Goal: Information Seeking & Learning: Learn about a topic

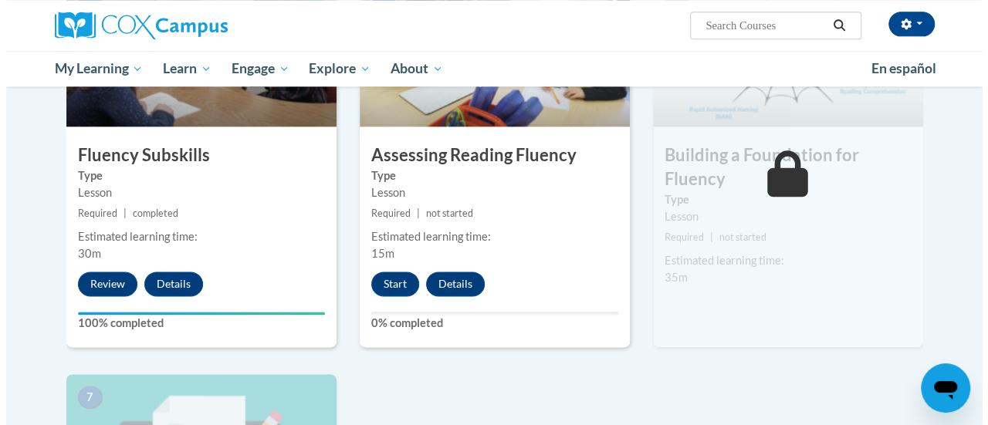
scroll to position [883, 0]
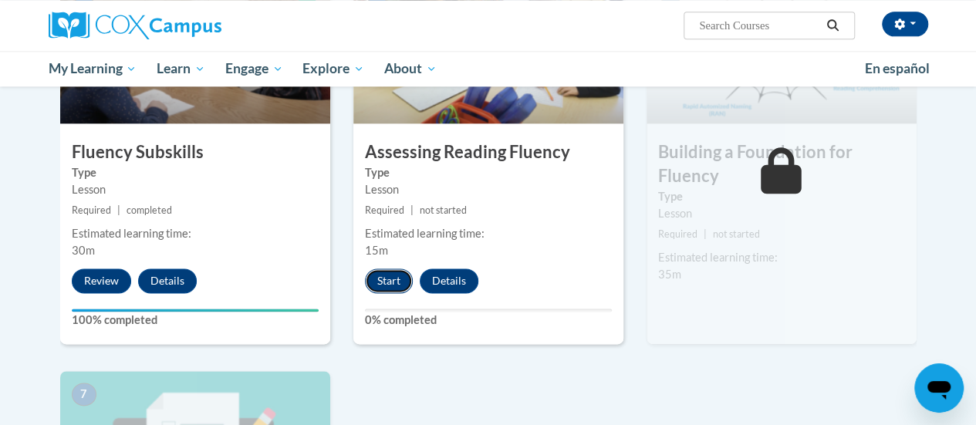
click at [388, 274] on button "Start" at bounding box center [389, 281] width 48 height 25
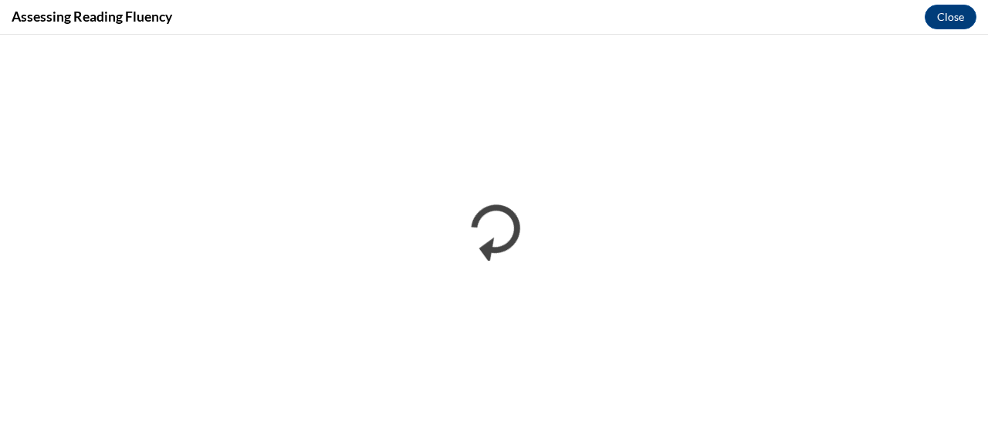
scroll to position [0, 0]
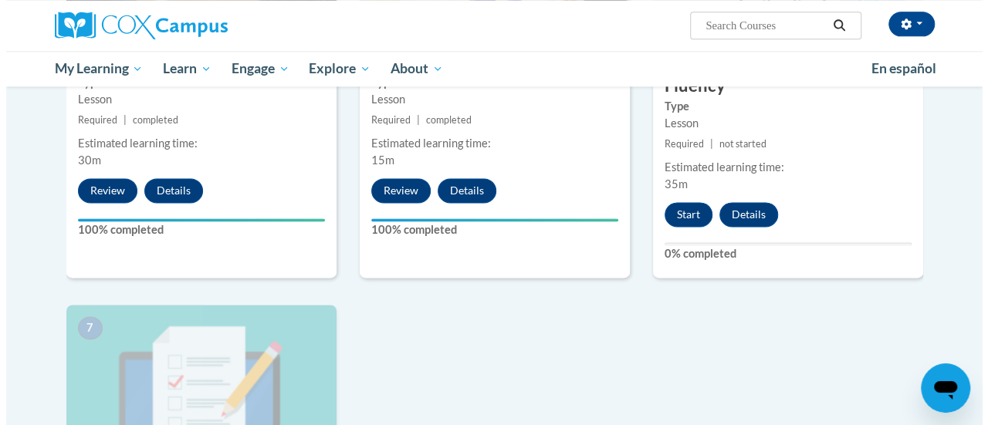
scroll to position [877, 0]
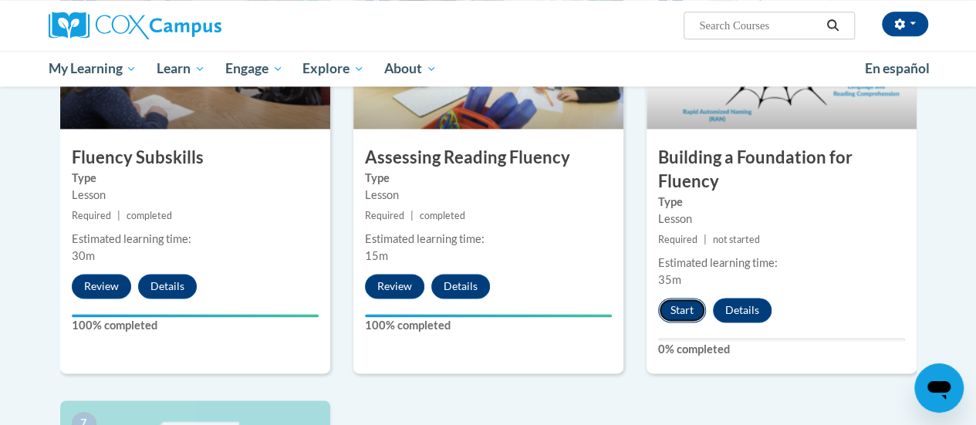
click at [671, 302] on button "Start" at bounding box center [682, 310] width 48 height 25
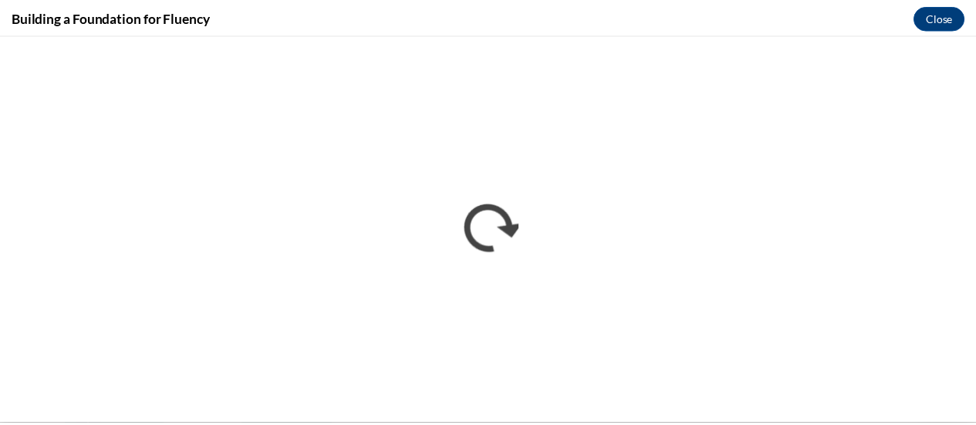
scroll to position [0, 0]
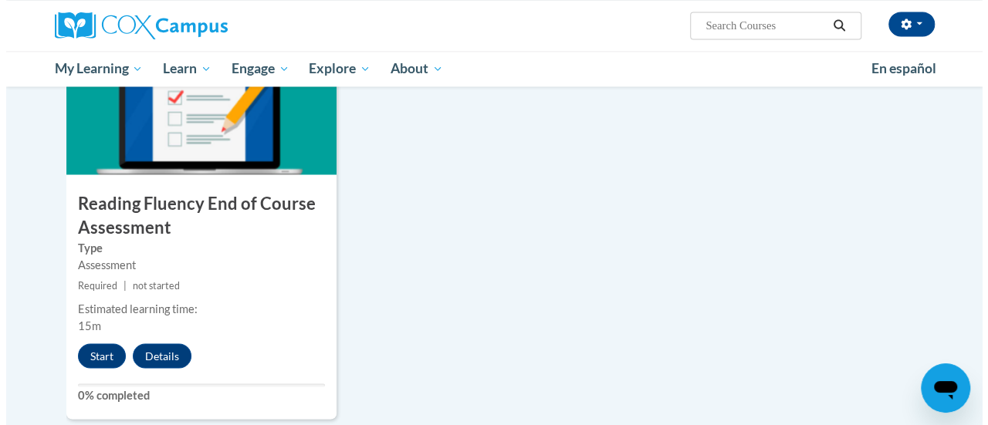
scroll to position [1262, 0]
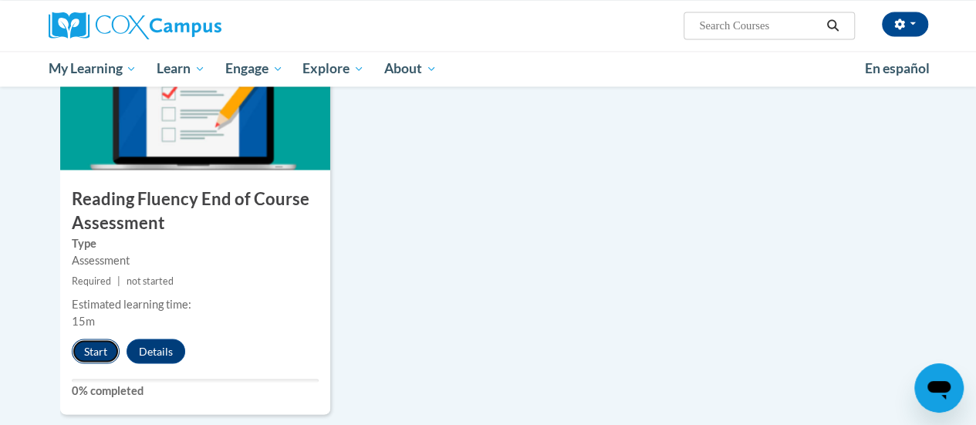
click at [96, 350] on button "Start" at bounding box center [96, 351] width 48 height 25
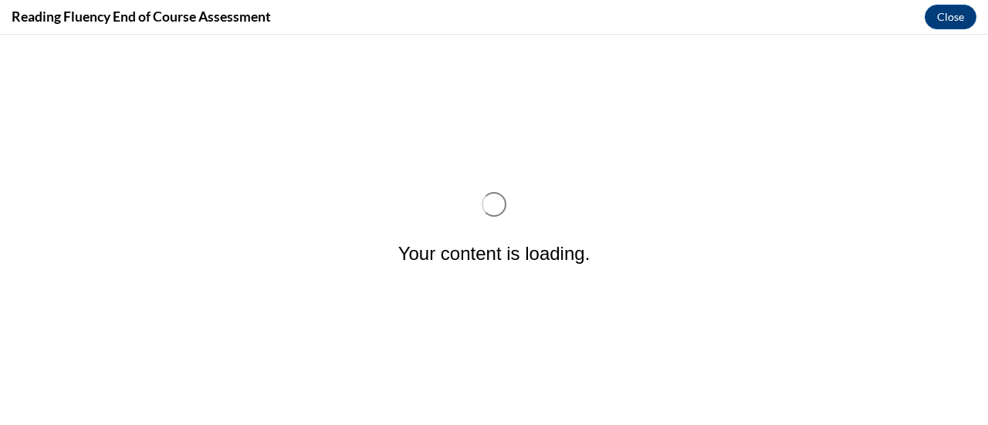
scroll to position [0, 0]
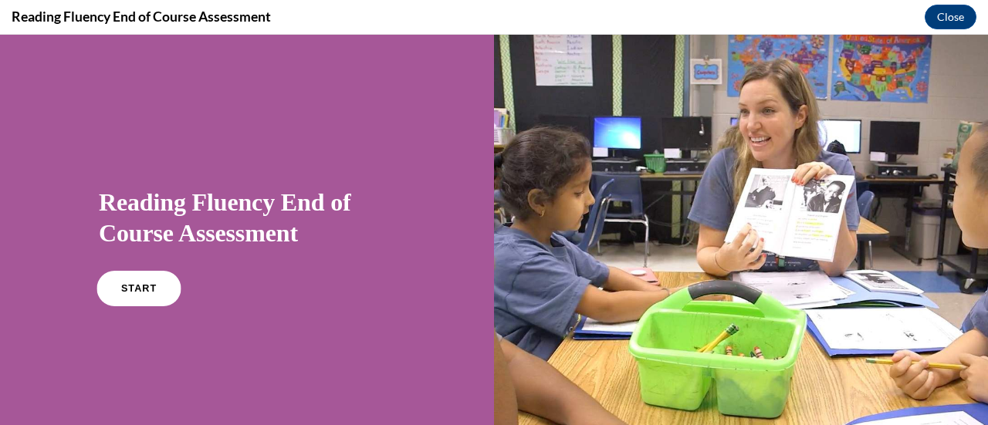
click at [140, 293] on link "START" at bounding box center [138, 288] width 84 height 35
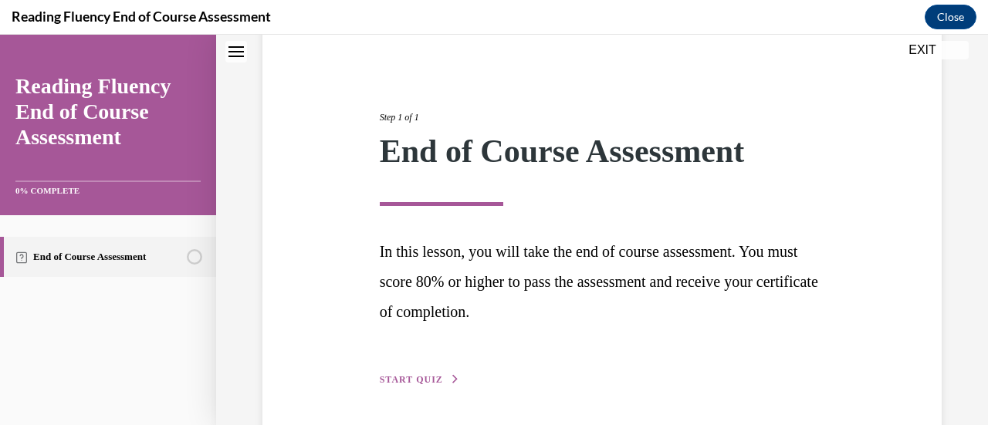
scroll to position [194, 0]
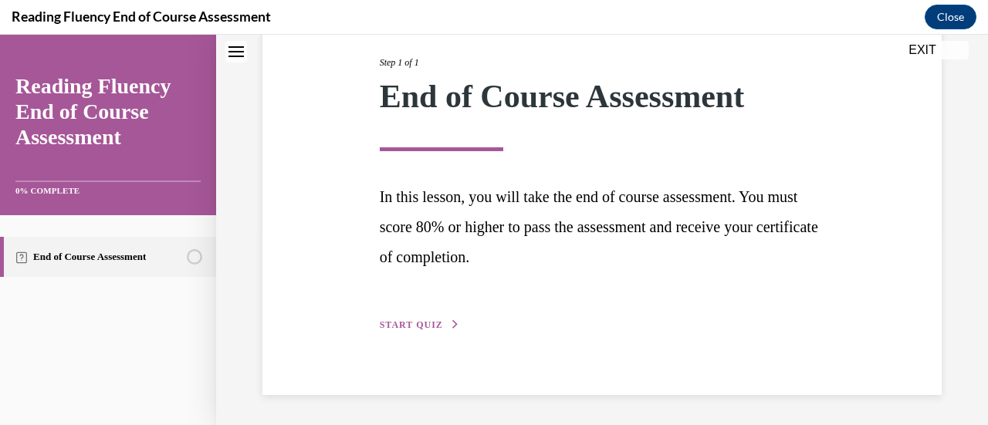
click at [428, 331] on button "START QUIZ" at bounding box center [420, 325] width 80 height 14
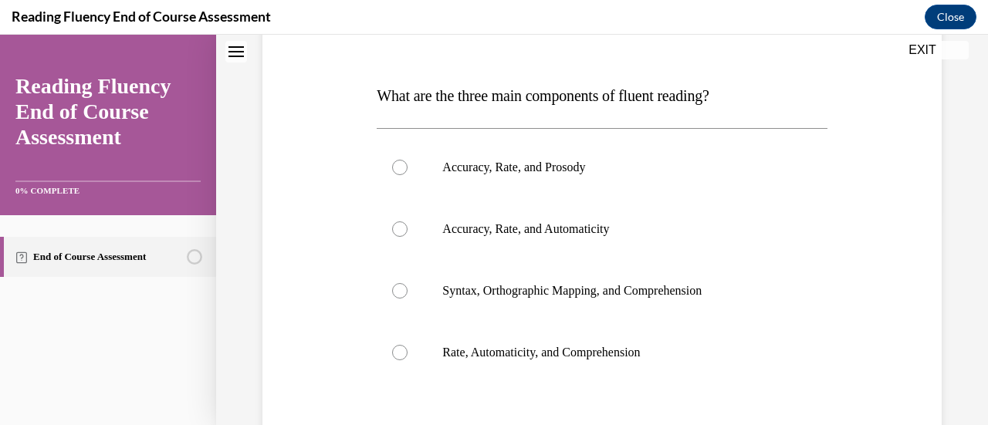
scroll to position [218, 0]
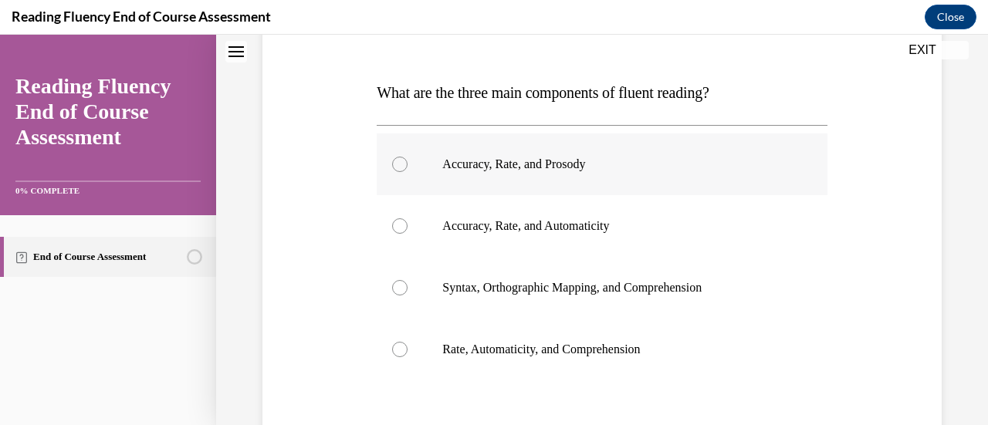
click at [392, 167] on div at bounding box center [399, 164] width 15 height 15
click at [392, 167] on input "Accuracy, Rate, and Prosody" at bounding box center [399, 164] width 15 height 15
radio input "true"
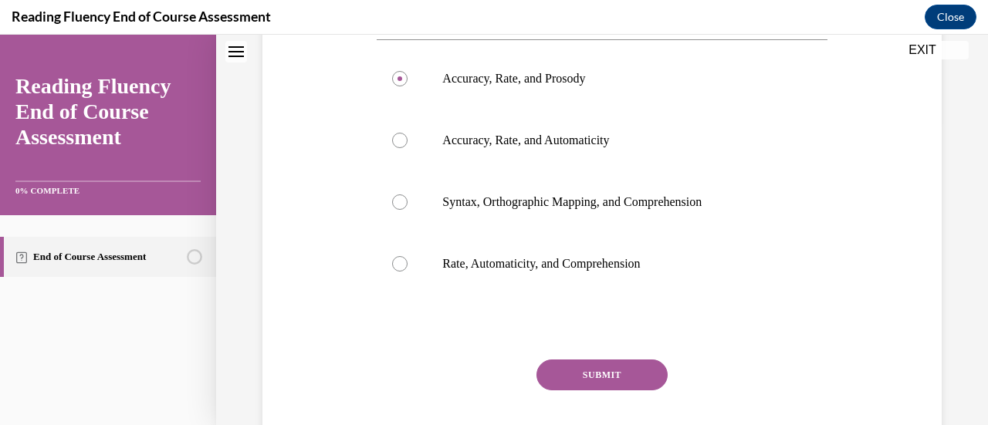
scroll to position [306, 0]
click at [607, 369] on button "SUBMIT" at bounding box center [601, 373] width 131 height 31
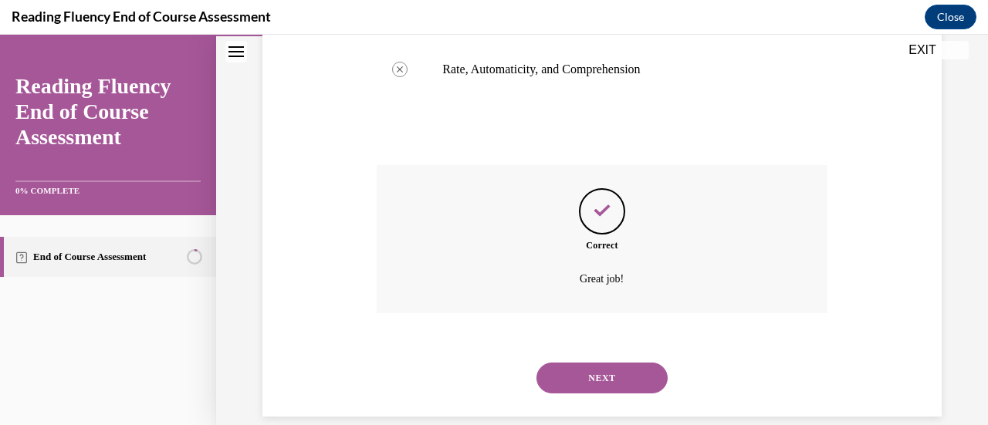
scroll to position [497, 0]
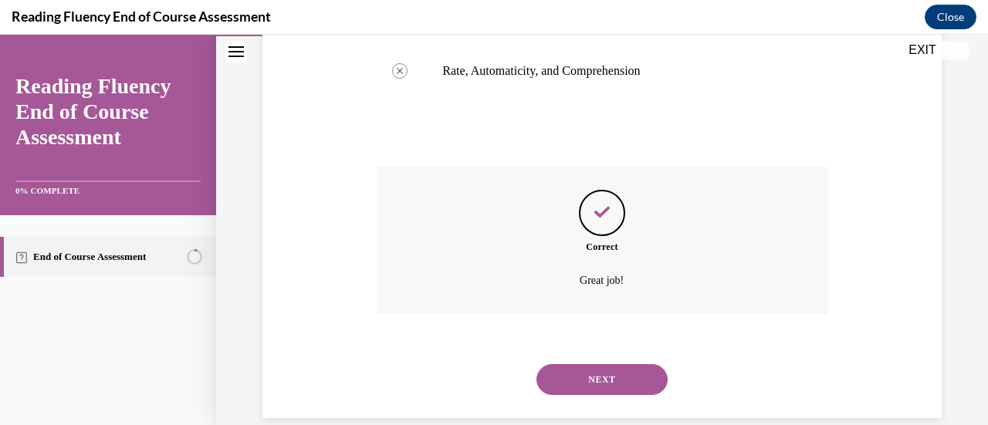
click at [617, 376] on button "NEXT" at bounding box center [601, 379] width 131 height 31
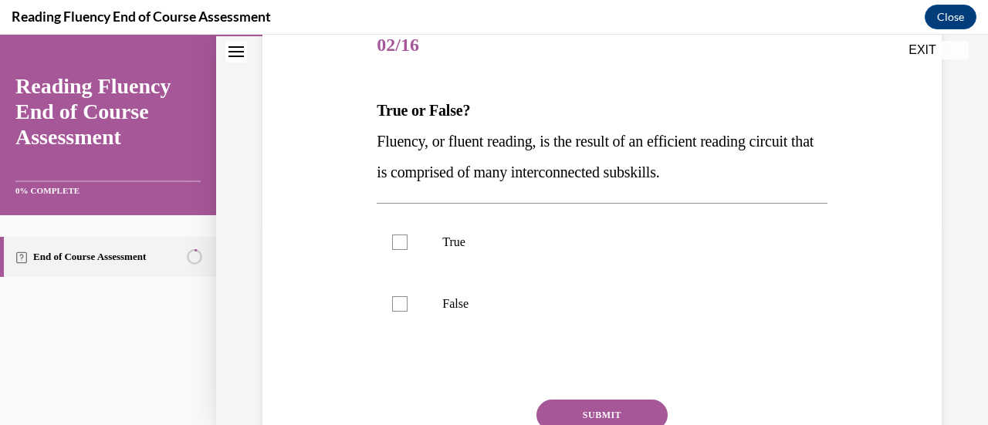
scroll to position [201, 0]
click at [401, 245] on div at bounding box center [399, 240] width 15 height 15
click at [401, 245] on input "True" at bounding box center [399, 240] width 15 height 15
checkbox input "true"
click at [598, 396] on div "Question 02/16 True or False? Fluency, or fluent reading, is the result of an e…" at bounding box center [602, 269] width 450 height 511
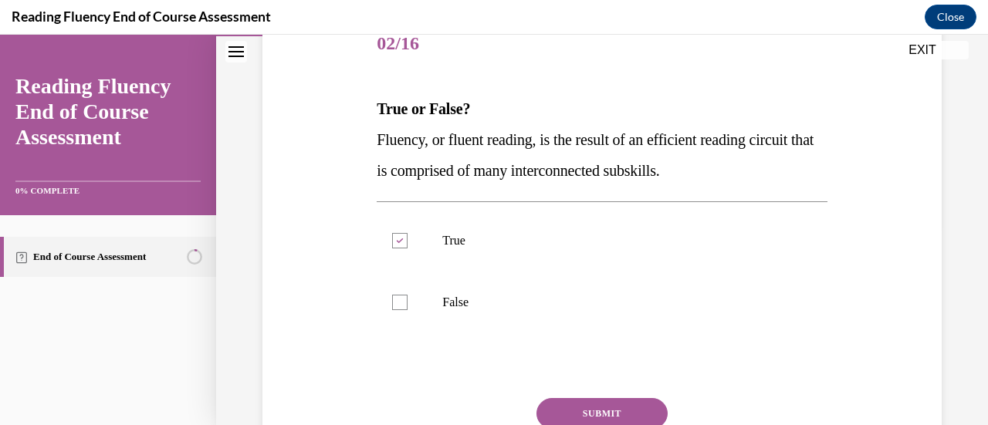
click at [596, 408] on button "SUBMIT" at bounding box center [601, 413] width 131 height 31
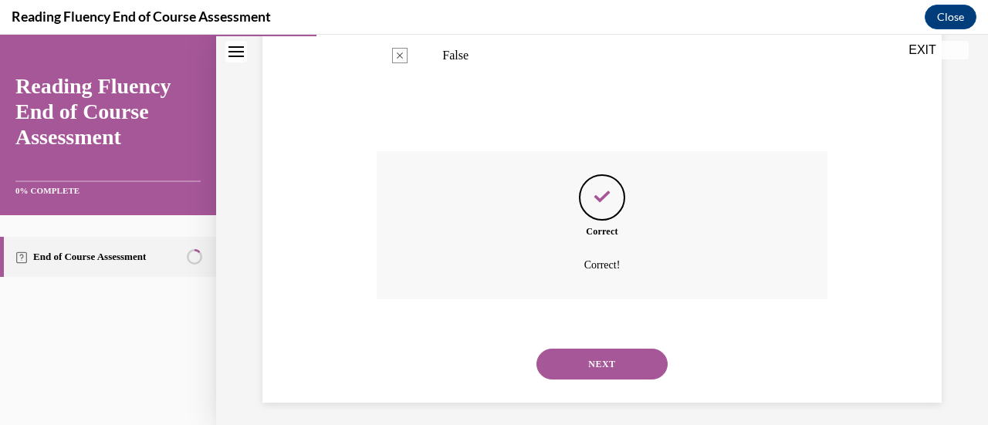
scroll to position [455, 0]
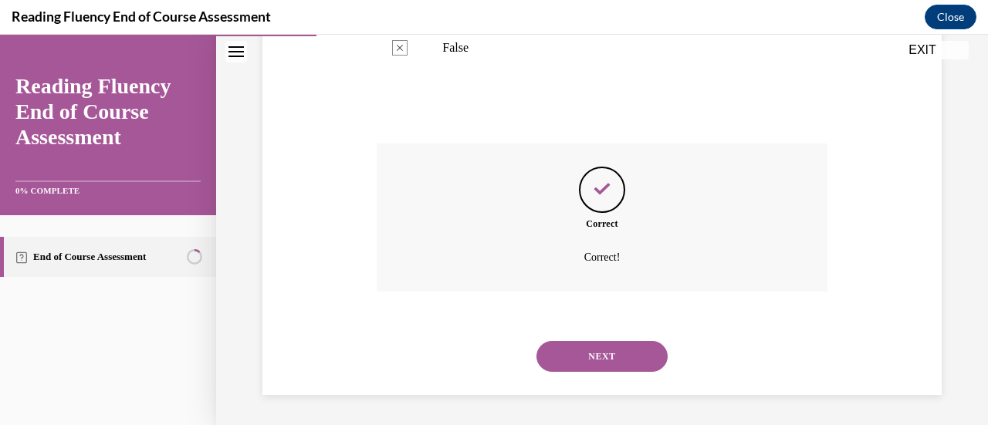
click at [613, 353] on button "NEXT" at bounding box center [601, 356] width 131 height 31
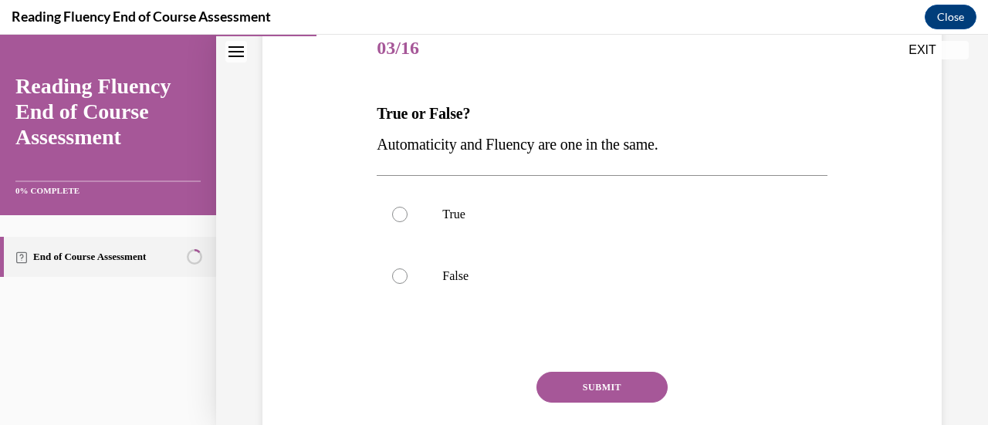
scroll to position [201, 0]
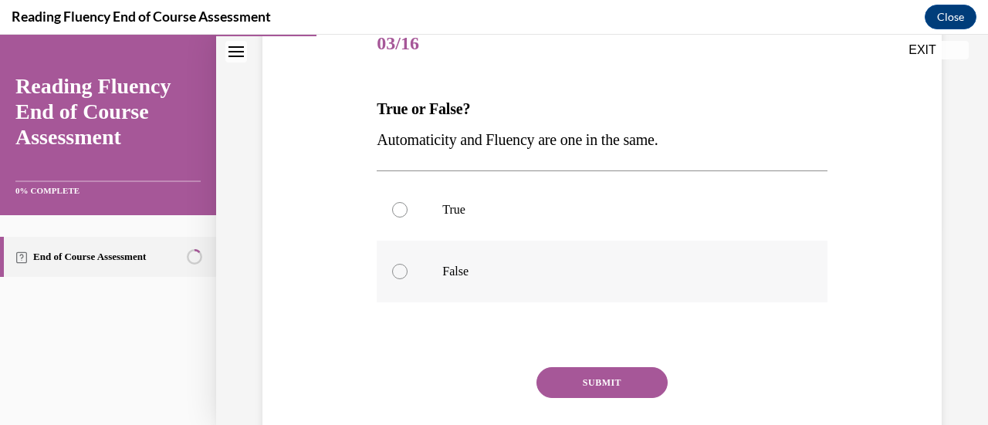
click at [443, 269] on p "False" at bounding box center [615, 271] width 346 height 15
click at [407, 269] on input "False" at bounding box center [399, 271] width 15 height 15
radio input "true"
click at [580, 384] on button "SUBMIT" at bounding box center [601, 382] width 131 height 31
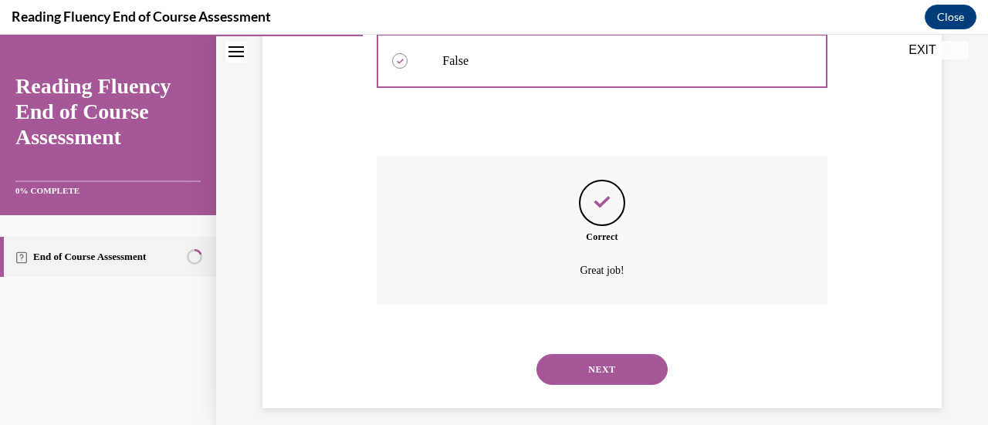
scroll to position [424, 0]
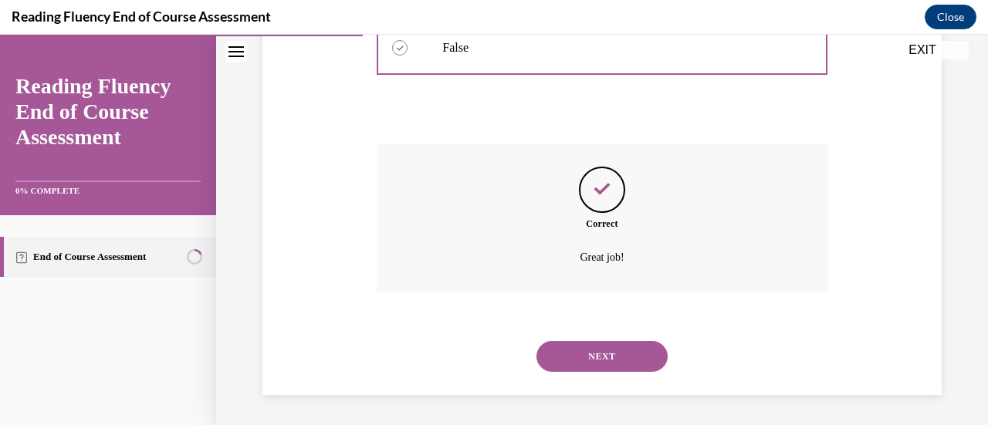
click at [591, 346] on button "NEXT" at bounding box center [601, 356] width 131 height 31
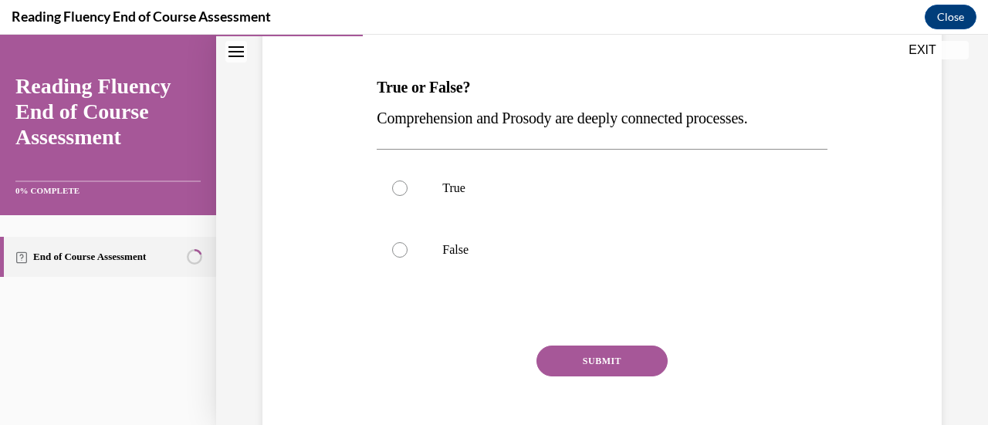
scroll to position [253, 0]
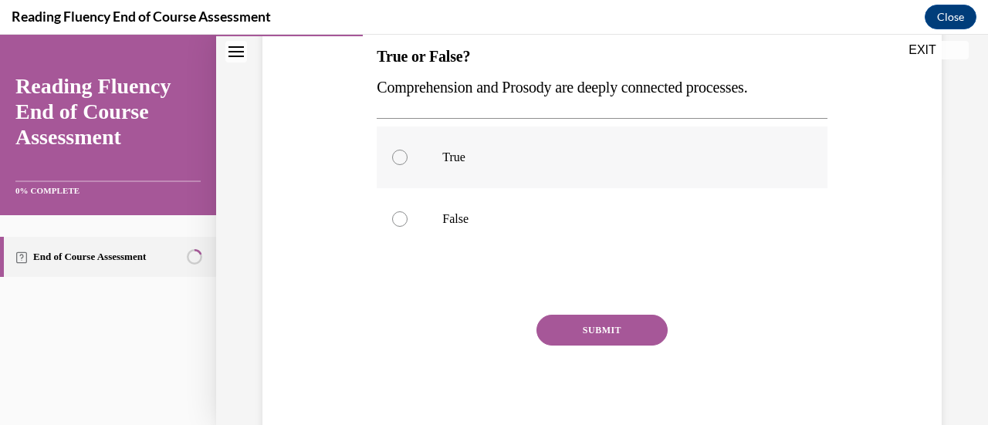
click at [400, 158] on div at bounding box center [399, 157] width 15 height 15
click at [400, 158] on input "True" at bounding box center [399, 157] width 15 height 15
radio input "true"
click at [614, 334] on button "SUBMIT" at bounding box center [601, 330] width 131 height 31
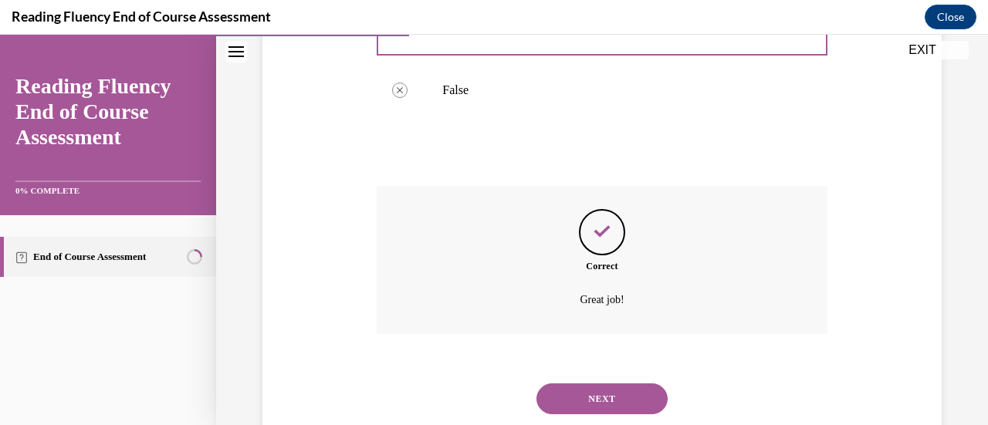
scroll to position [415, 0]
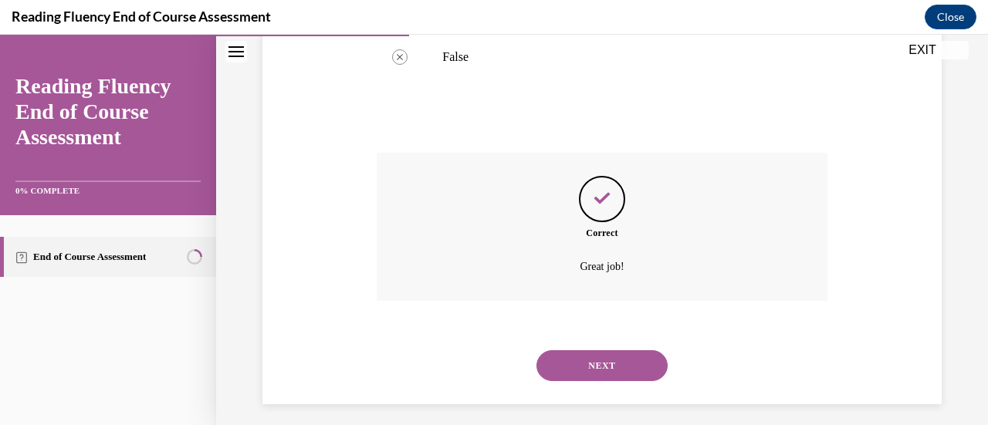
click at [589, 361] on button "NEXT" at bounding box center [601, 365] width 131 height 31
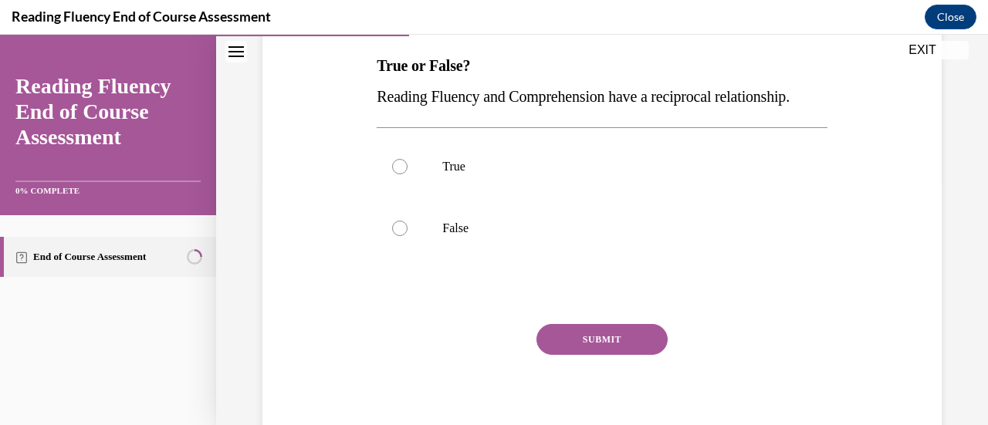
scroll to position [248, 0]
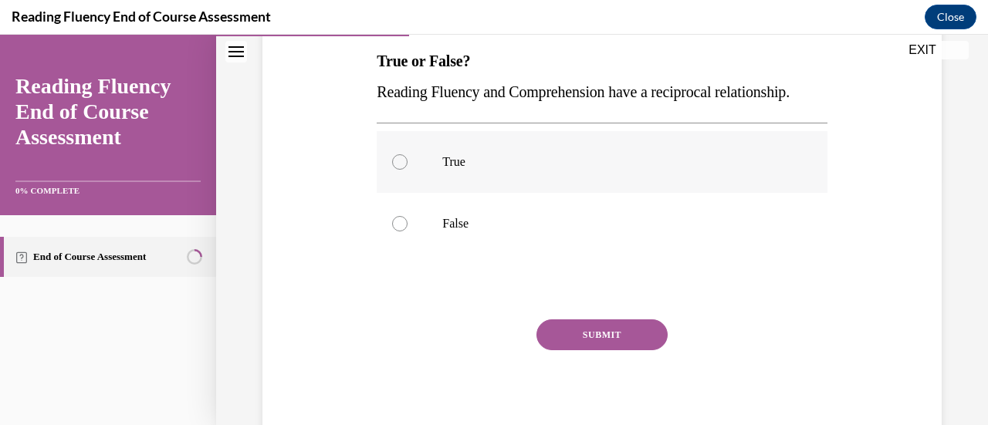
click at [397, 170] on div at bounding box center [399, 161] width 15 height 15
click at [397, 170] on input "True" at bounding box center [399, 161] width 15 height 15
radio input "true"
click at [574, 350] on button "SUBMIT" at bounding box center [601, 334] width 131 height 31
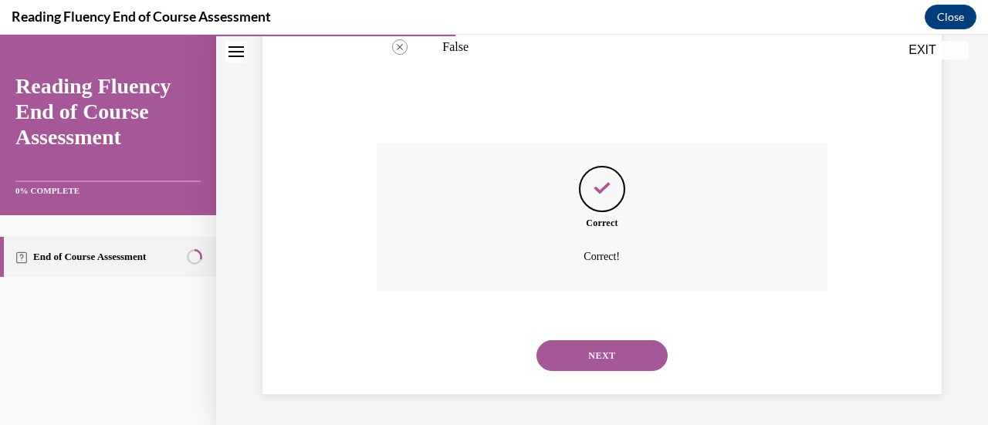
click at [603, 351] on button "NEXT" at bounding box center [601, 355] width 131 height 31
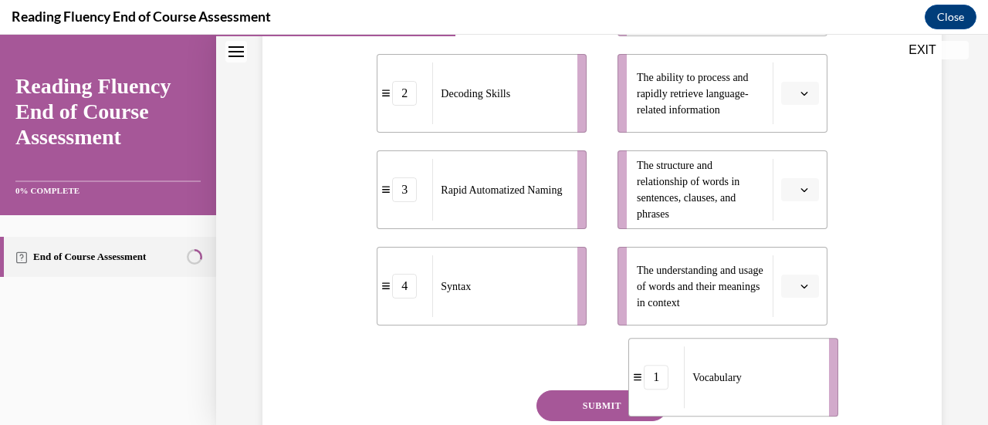
scroll to position [464, 0]
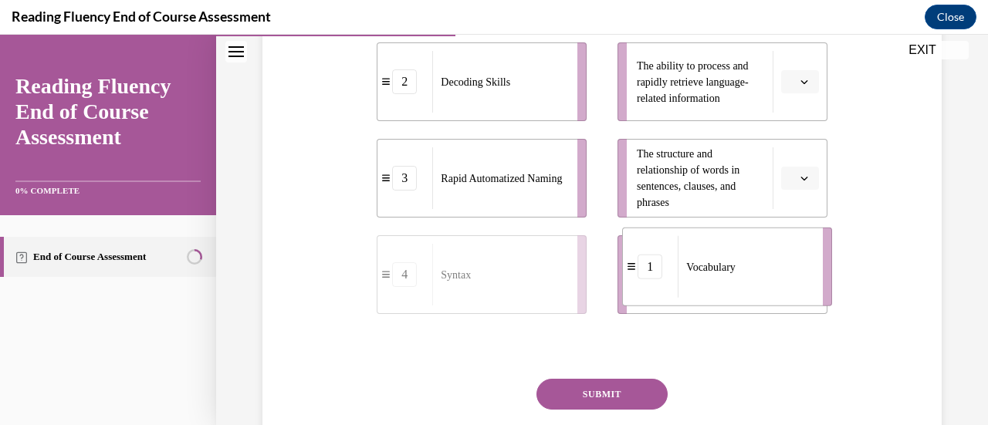
drag, startPoint x: 401, startPoint y: 86, endPoint x: 647, endPoint y: 274, distance: 309.3
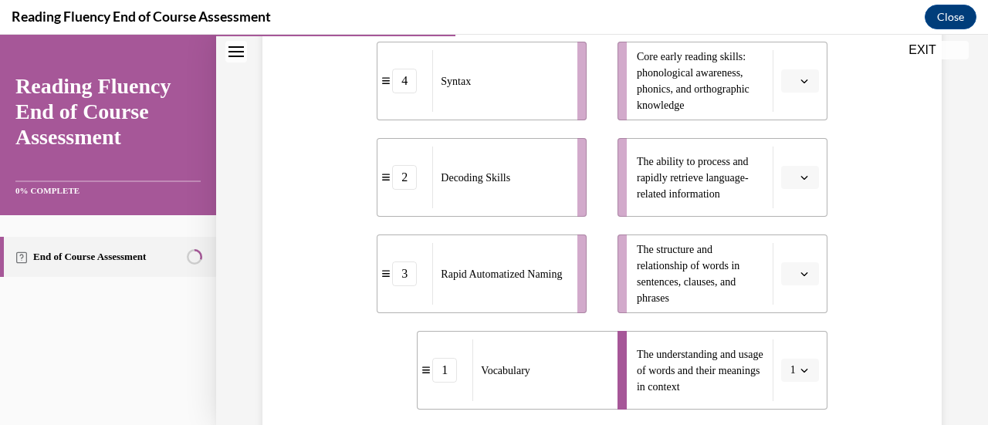
scroll to position [346, 0]
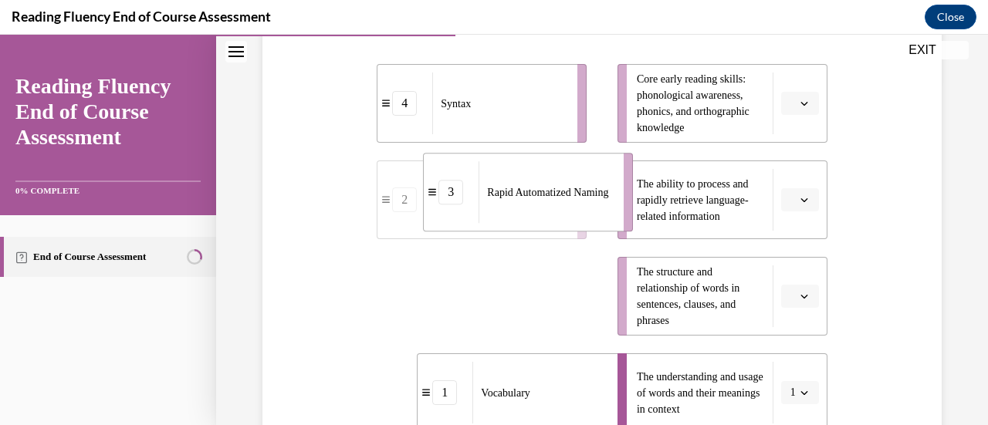
drag, startPoint x: 521, startPoint y: 292, endPoint x: 567, endPoint y: 188, distance: 114.0
click at [567, 188] on span "Rapid Automatized Naming" at bounding box center [547, 193] width 121 height 12
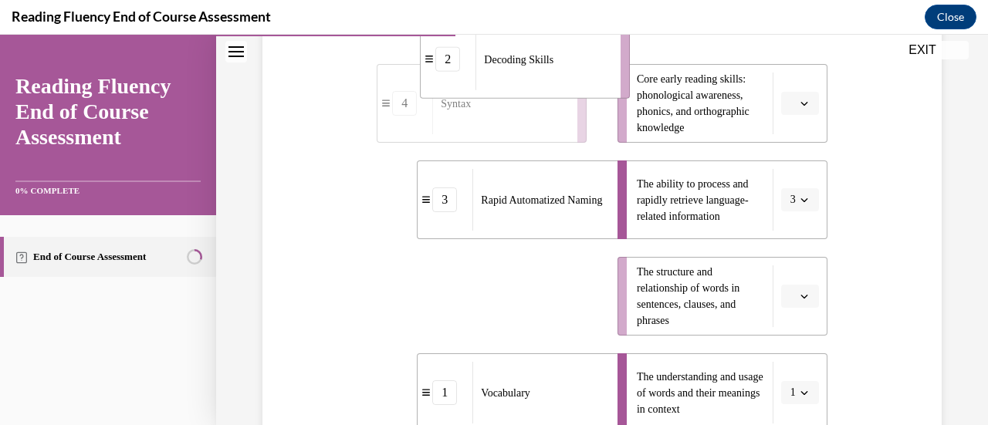
scroll to position [298, 0]
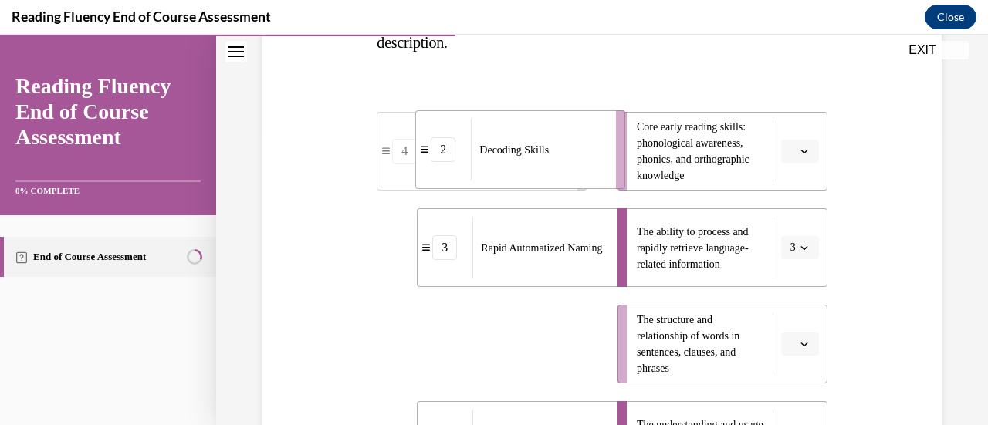
drag, startPoint x: 500, startPoint y: 293, endPoint x: 538, endPoint y: 154, distance: 144.7
click at [538, 154] on span "Decoding Skills" at bounding box center [513, 150] width 69 height 12
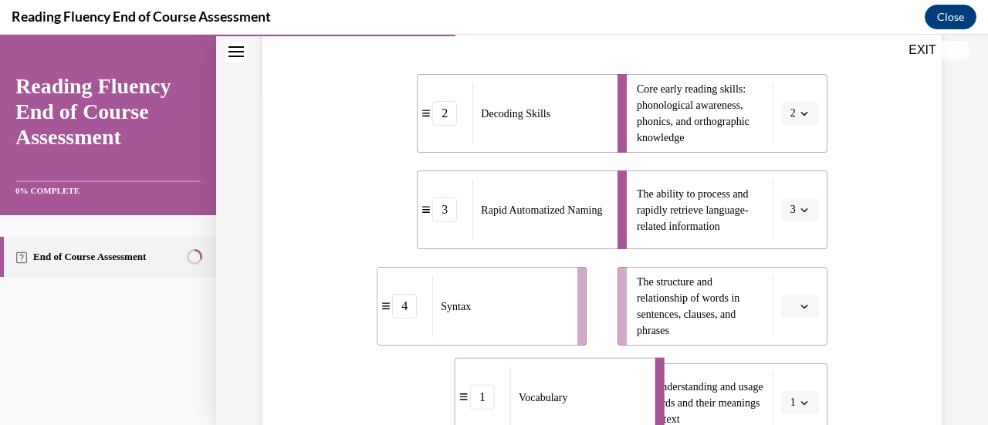
drag, startPoint x: 504, startPoint y: 402, endPoint x: 515, endPoint y: 384, distance: 21.2
click at [515, 384] on ul "2 Decoding Skills 3 Rapid Automatized Naming 4 Syntax 1 Vocabulary" at bounding box center [489, 258] width 225 height 368
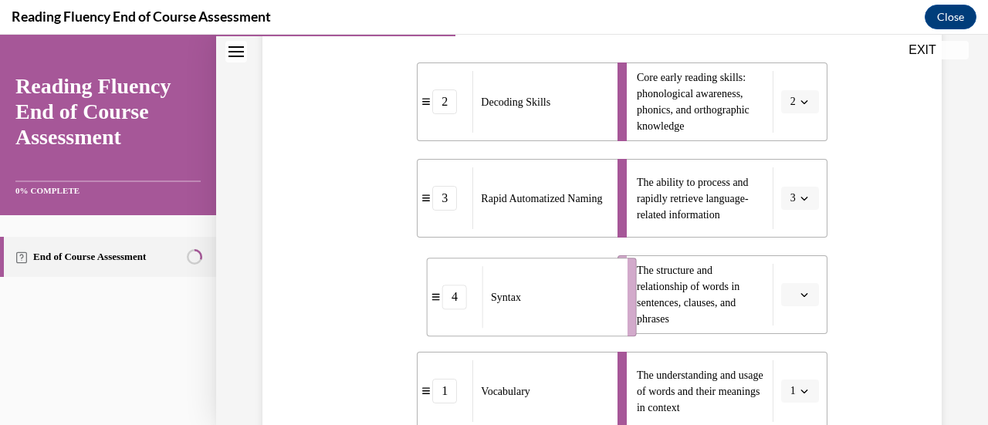
drag, startPoint x: 512, startPoint y: 299, endPoint x: 559, endPoint y: 305, distance: 47.5
click at [559, 305] on div "Syntax" at bounding box center [549, 297] width 135 height 62
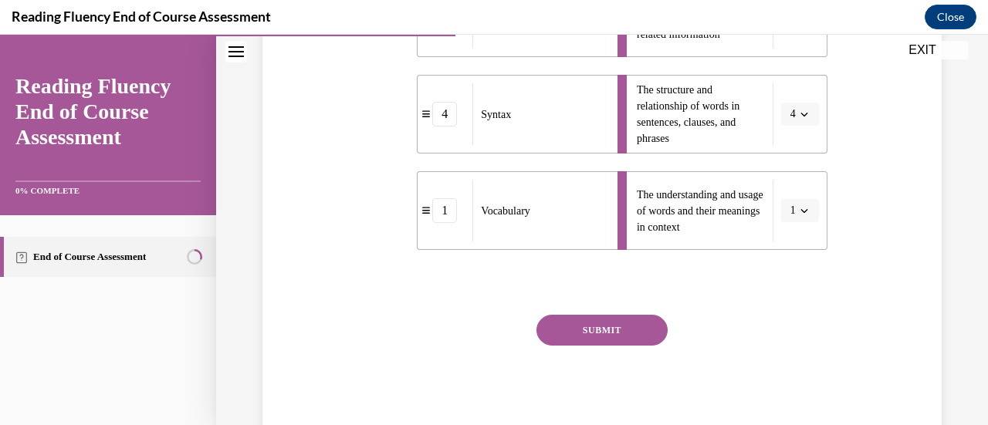
click at [584, 330] on button "SUBMIT" at bounding box center [601, 330] width 131 height 31
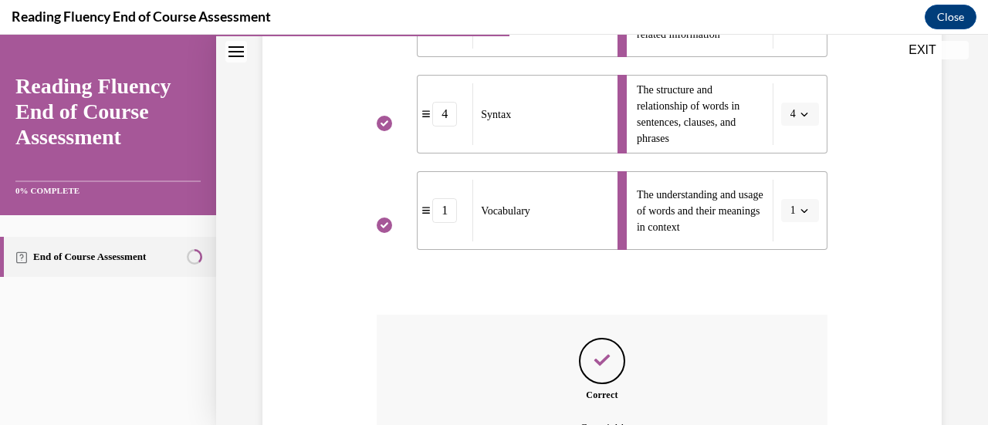
click at [974, 277] on div "Question 06/16 Match the subskills below that contribute to fluent reading with…" at bounding box center [602, 77] width 772 height 1042
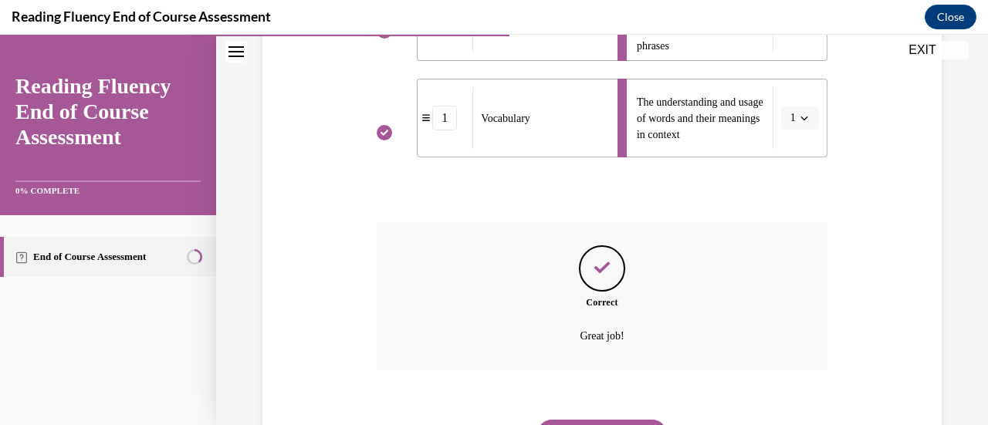
scroll to position [676, 0]
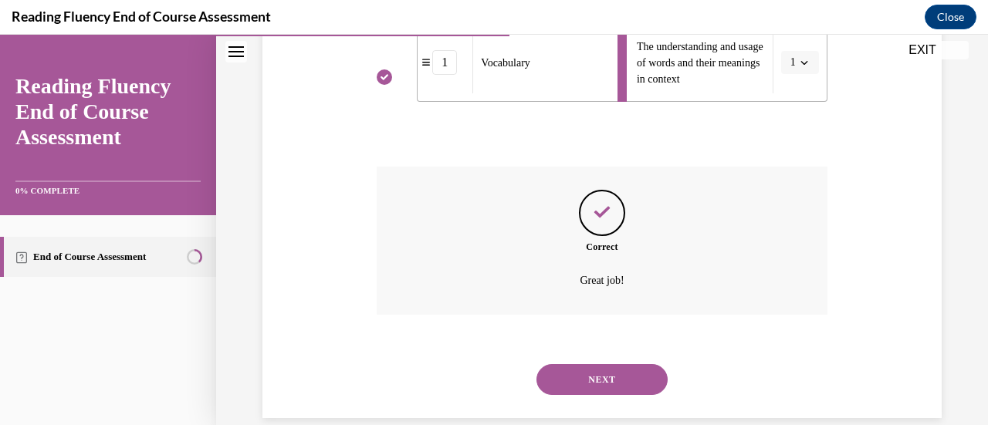
click at [613, 379] on button "NEXT" at bounding box center [601, 379] width 131 height 31
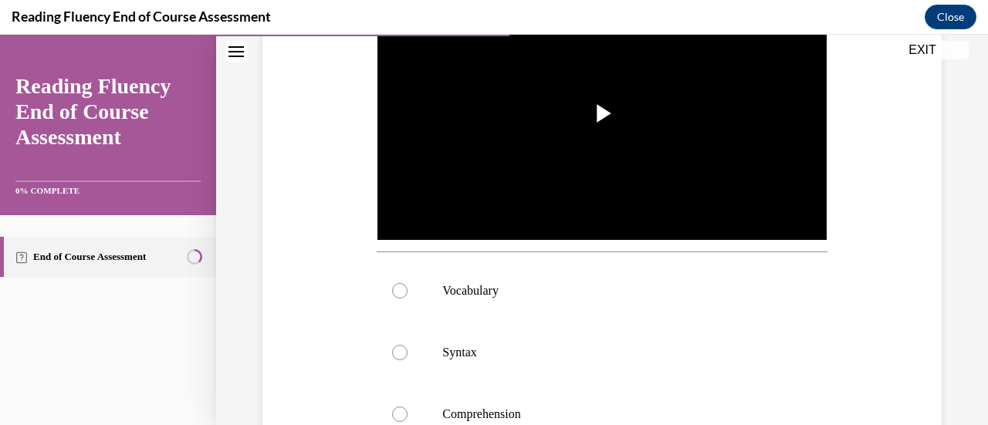
scroll to position [377, 0]
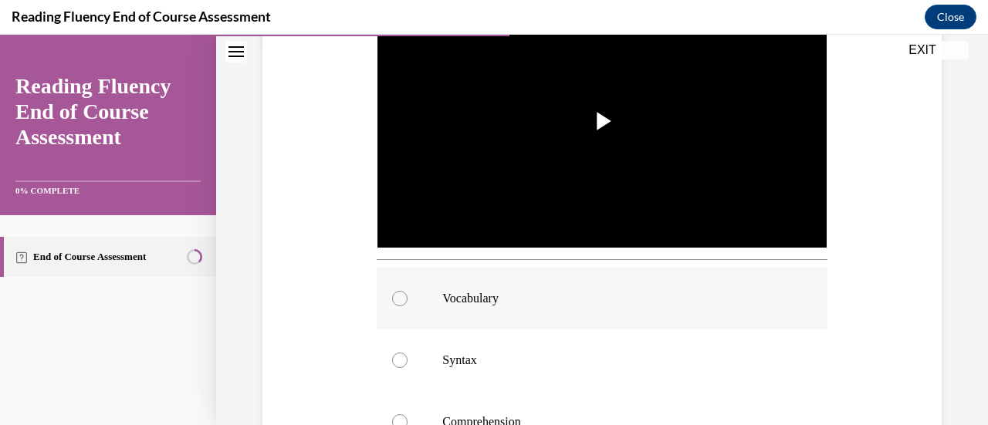
drag, startPoint x: 986, startPoint y: 118, endPoint x: 641, endPoint y: 292, distance: 386.2
click at [641, 292] on p "Vocabulary" at bounding box center [615, 298] width 346 height 15
click at [407, 292] on input "Vocabulary" at bounding box center [399, 298] width 15 height 15
radio input "true"
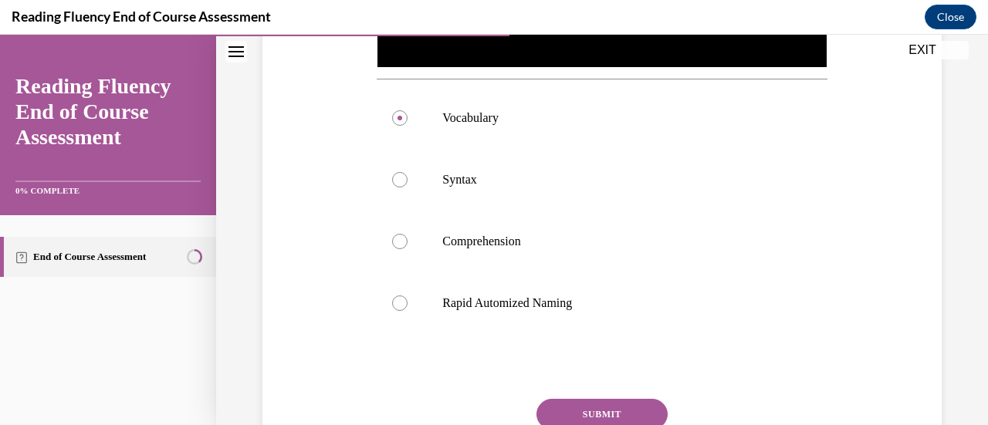
scroll to position [560, 0]
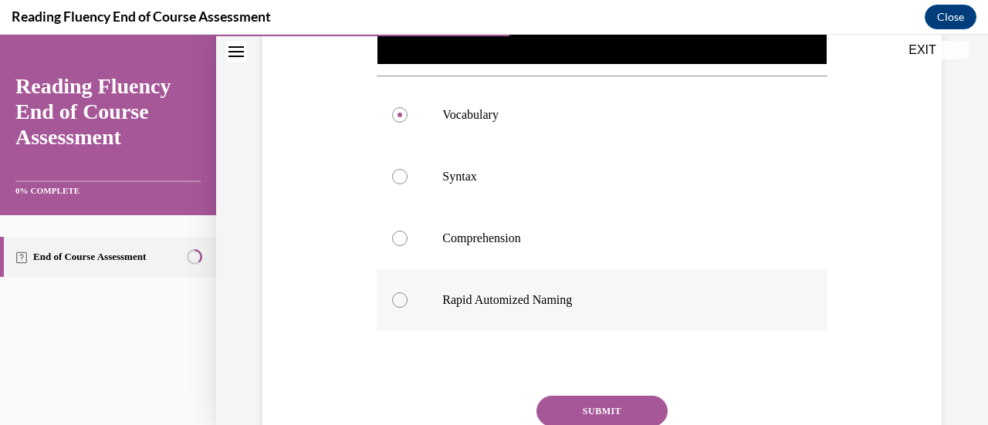
click at [398, 293] on div at bounding box center [399, 299] width 15 height 15
click at [398, 293] on input "Rapid Automized Naming" at bounding box center [399, 299] width 15 height 15
radio input "true"
click at [401, 172] on div at bounding box center [399, 176] width 15 height 15
click at [401, 172] on input "Syntax" at bounding box center [399, 176] width 15 height 15
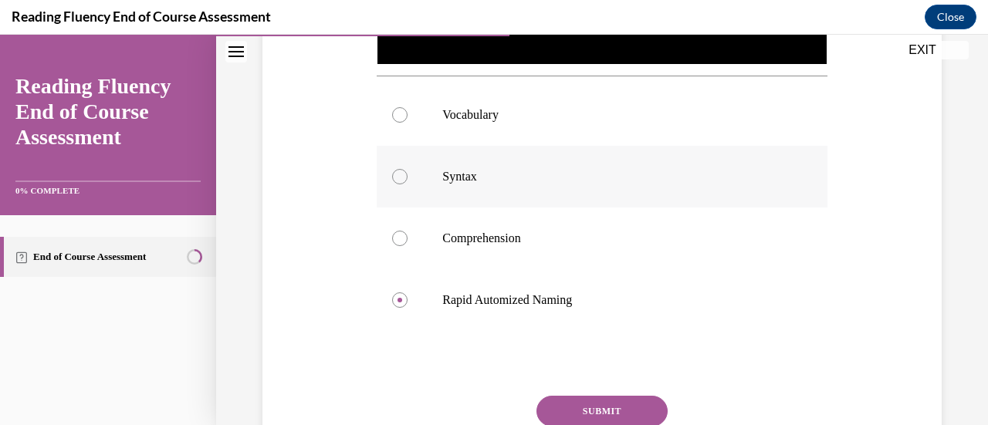
radio input "true"
click at [563, 403] on button "SUBMIT" at bounding box center [601, 411] width 131 height 31
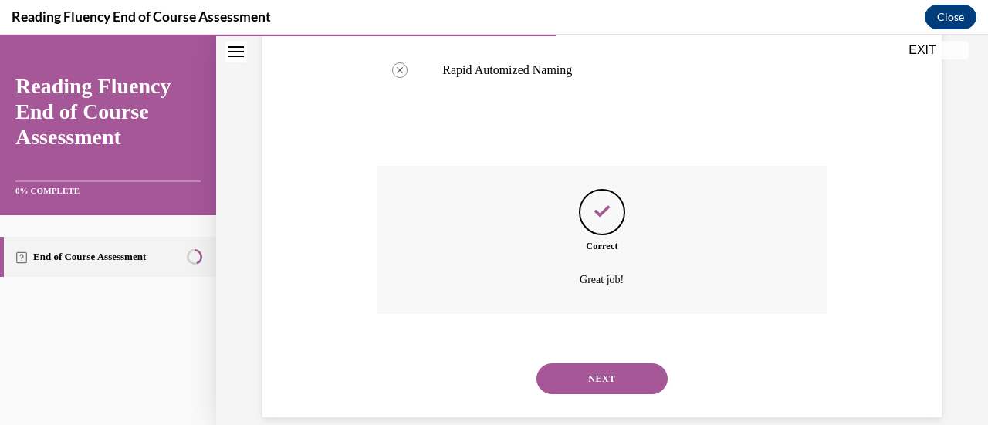
scroll to position [808, 0]
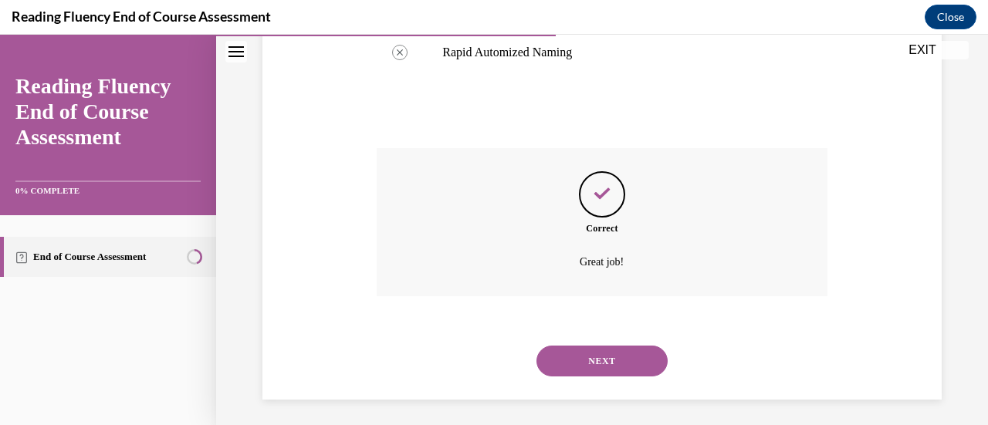
click at [578, 352] on button "NEXT" at bounding box center [601, 361] width 131 height 31
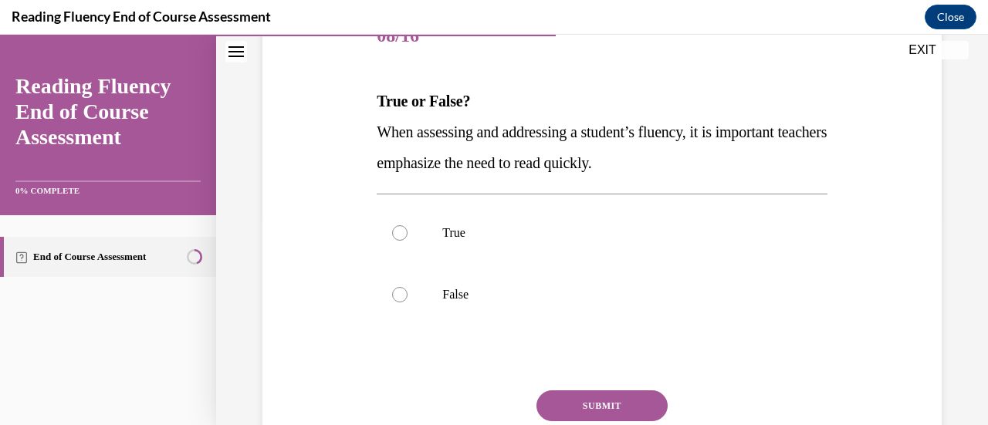
scroll to position [213, 0]
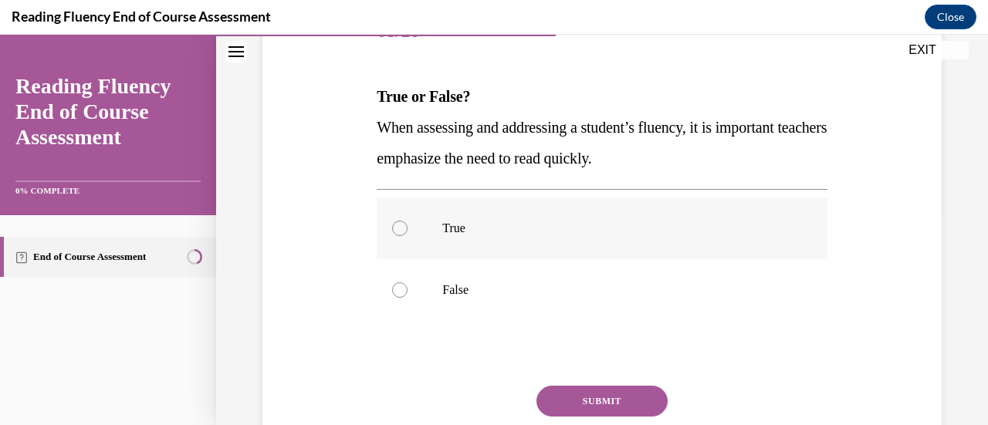
click at [395, 228] on div at bounding box center [399, 228] width 15 height 15
click at [395, 228] on input "True" at bounding box center [399, 228] width 15 height 15
radio input "true"
click at [402, 285] on div at bounding box center [399, 289] width 15 height 15
click at [402, 285] on input "False" at bounding box center [399, 289] width 15 height 15
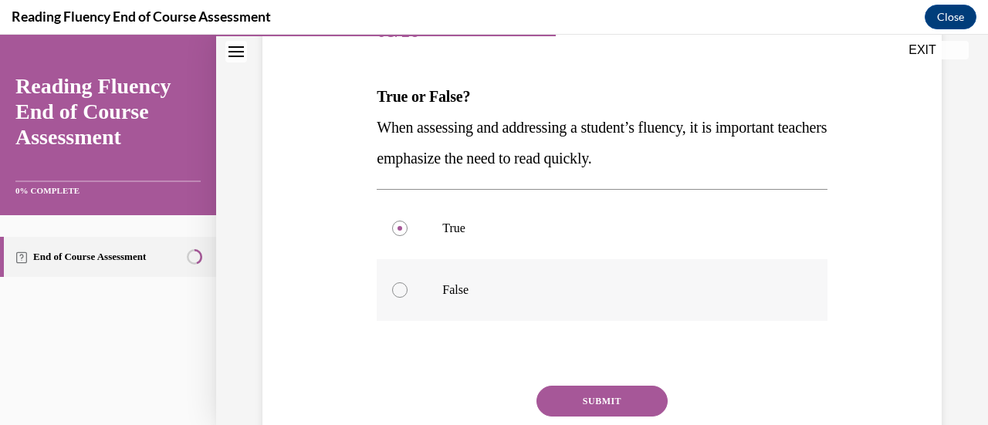
radio input "true"
click at [574, 397] on button "SUBMIT" at bounding box center [601, 401] width 131 height 31
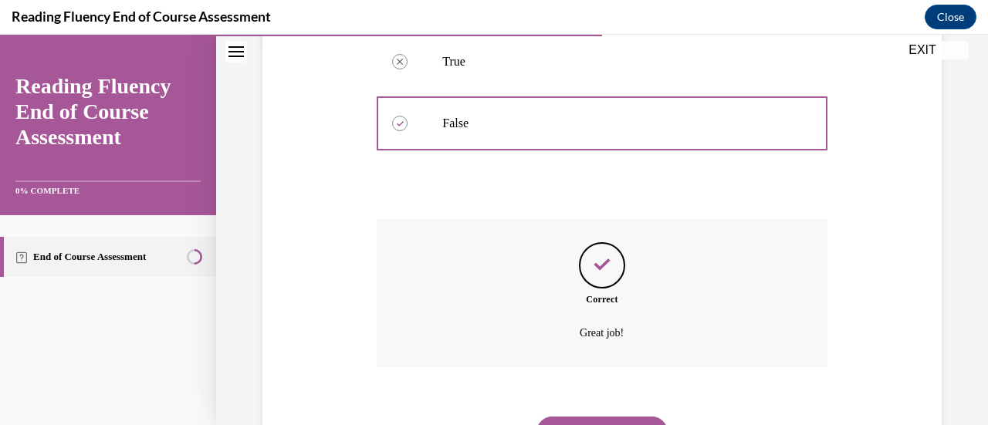
scroll to position [438, 0]
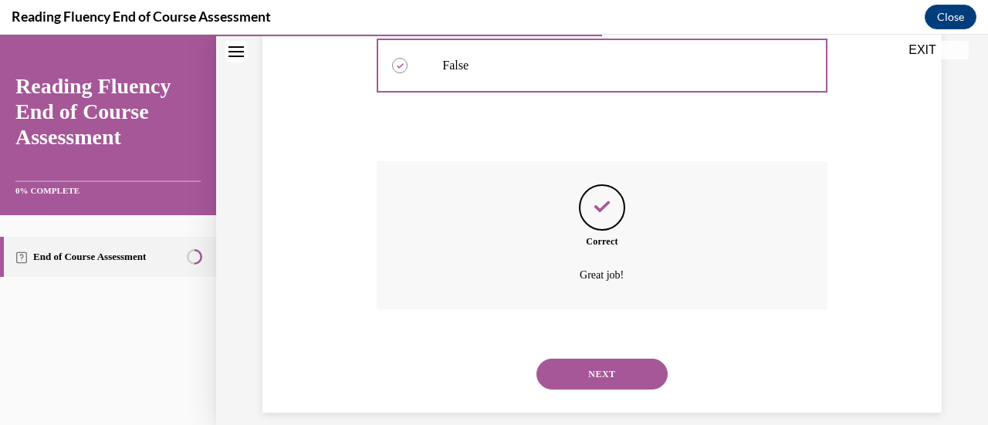
click at [556, 385] on button "NEXT" at bounding box center [601, 374] width 131 height 31
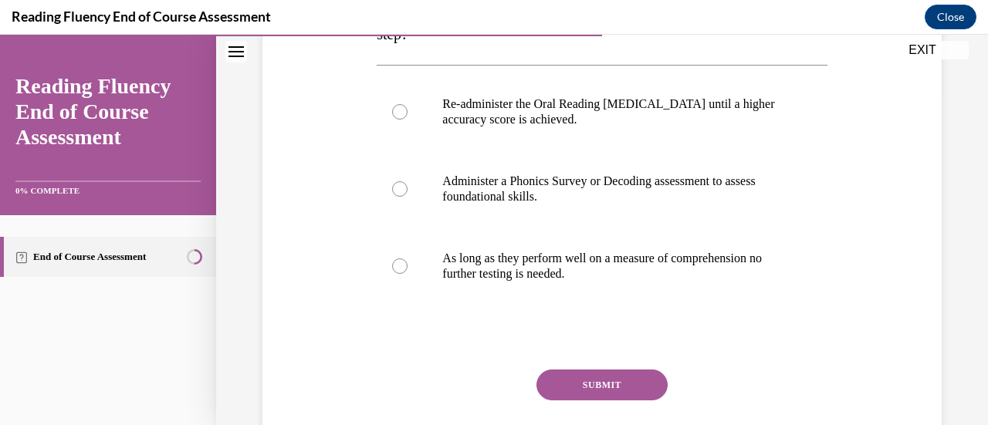
scroll to position [340, 0]
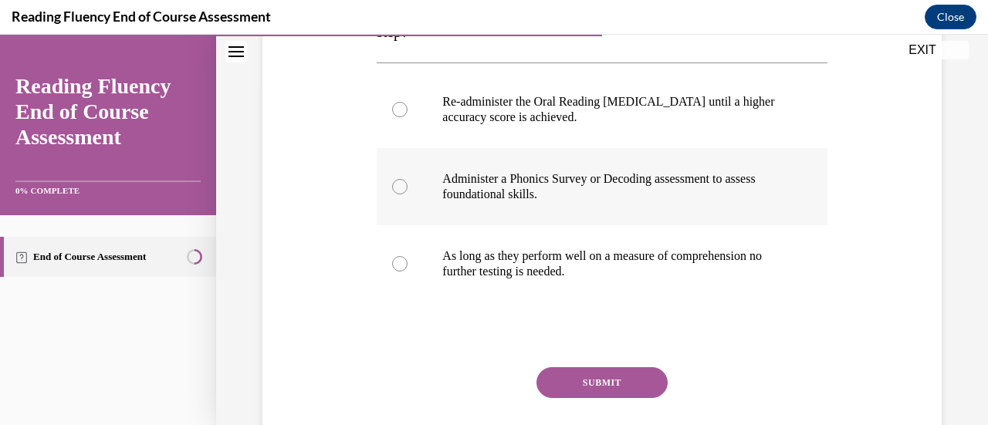
click at [563, 184] on p "Administer a Phonics Survey or Decoding assessment to assess foundational skill…" at bounding box center [615, 186] width 346 height 31
click at [407, 184] on input "Administer a Phonics Survey or Decoding assessment to assess foundational skill…" at bounding box center [399, 186] width 15 height 15
radio input "true"
click at [589, 398] on div "SUBMIT NEXT" at bounding box center [602, 430] width 450 height 127
click at [586, 387] on button "SUBMIT" at bounding box center [601, 382] width 131 height 31
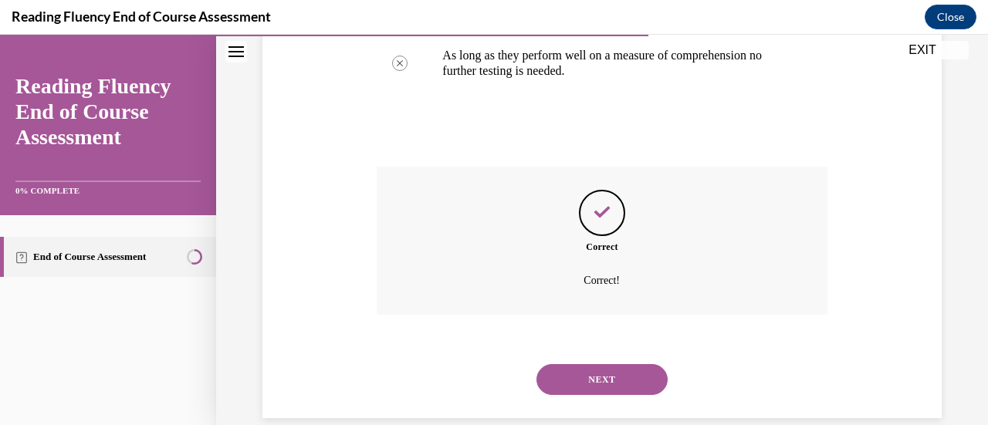
click at [589, 374] on button "NEXT" at bounding box center [601, 379] width 131 height 31
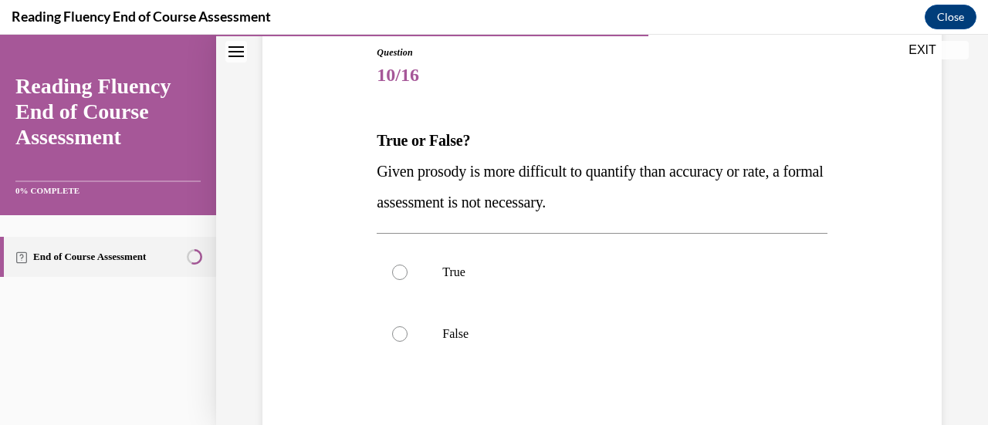
scroll to position [185, 0]
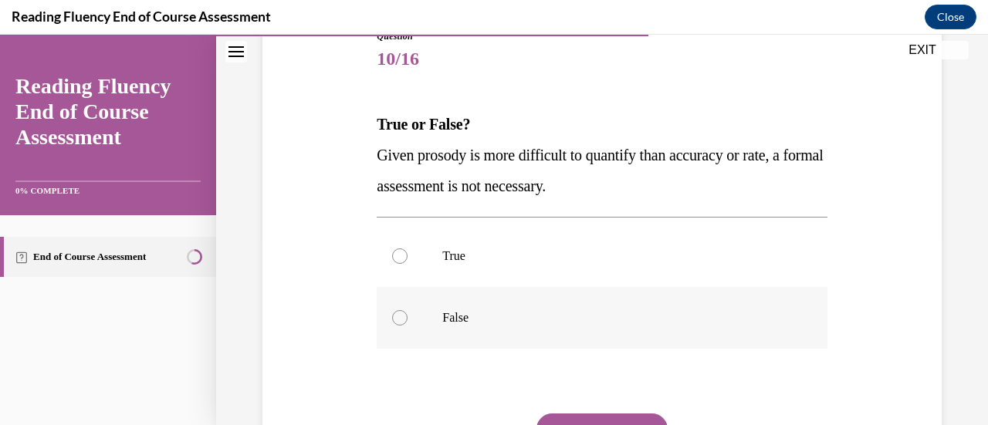
click at [401, 308] on label "False" at bounding box center [602, 318] width 450 height 62
click at [401, 310] on input "False" at bounding box center [399, 317] width 15 height 15
radio input "true"
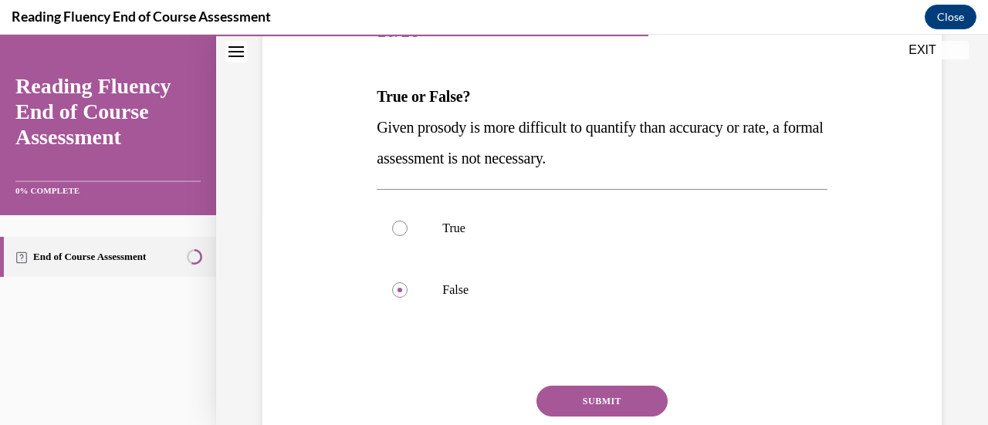
scroll to position [228, 0]
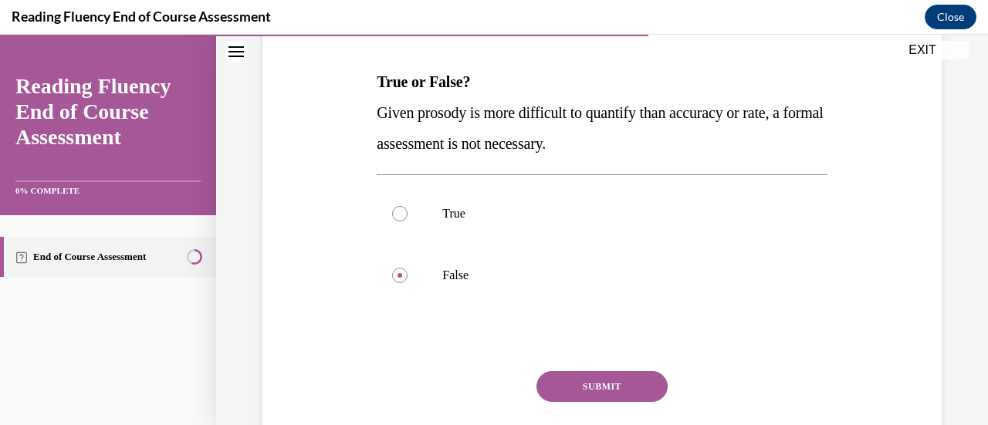
click at [580, 385] on button "SUBMIT" at bounding box center [601, 386] width 131 height 31
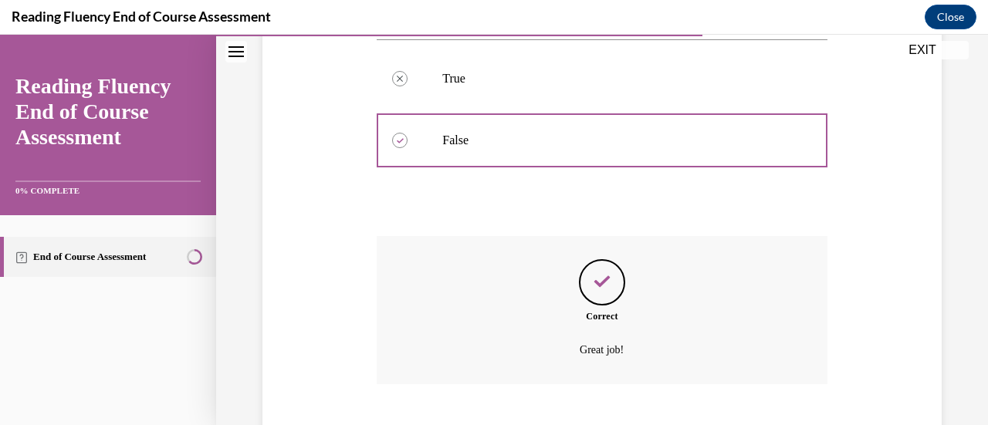
scroll to position [390, 0]
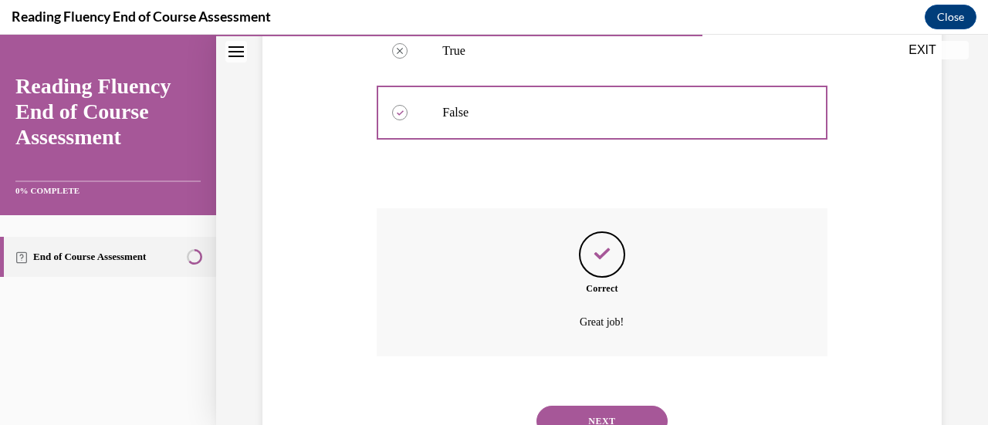
click at [600, 419] on button "NEXT" at bounding box center [601, 421] width 131 height 31
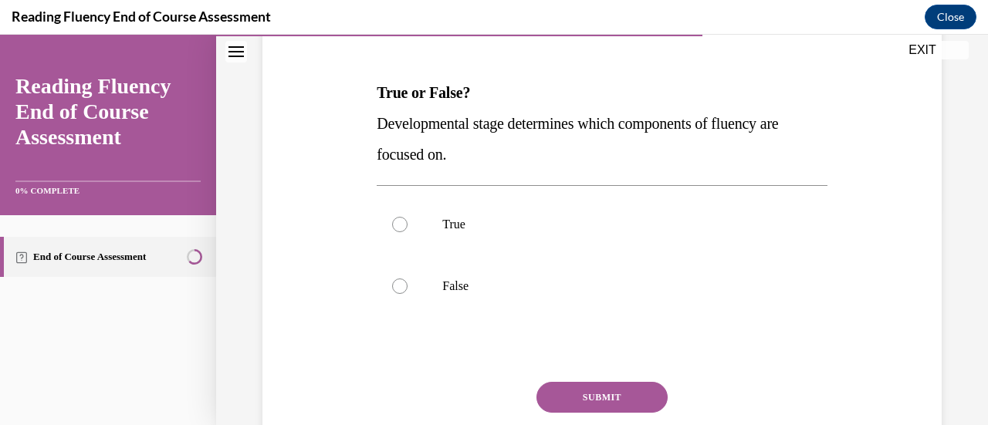
scroll to position [218, 0]
click at [428, 226] on label "True" at bounding box center [602, 224] width 450 height 62
click at [407, 226] on input "True" at bounding box center [399, 223] width 15 height 15
radio input "true"
click at [597, 396] on button "SUBMIT" at bounding box center [601, 396] width 131 height 31
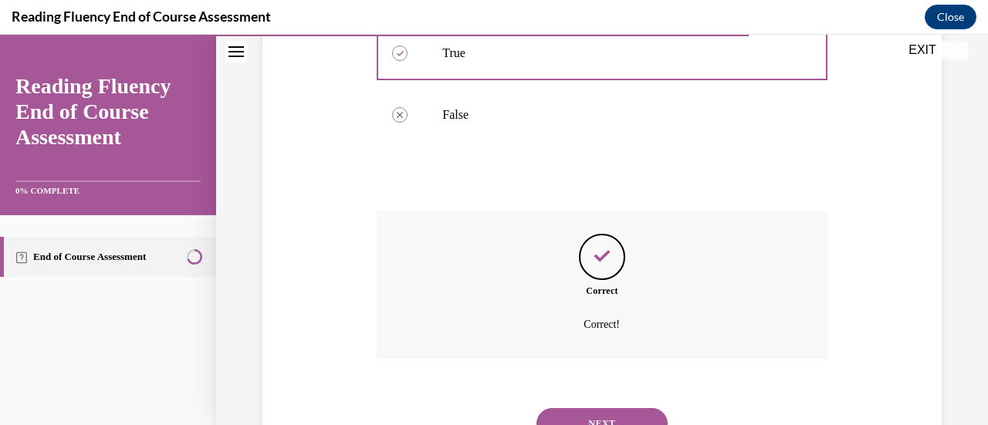
scroll to position [403, 0]
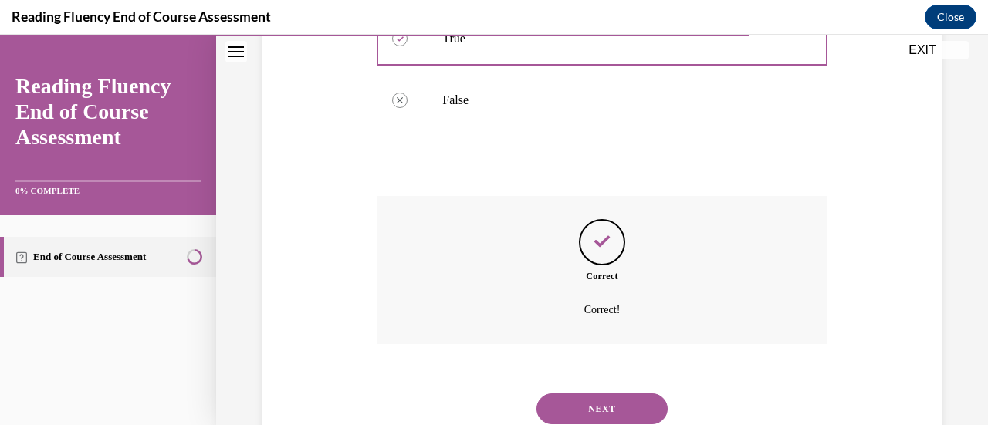
click at [641, 411] on button "NEXT" at bounding box center [601, 409] width 131 height 31
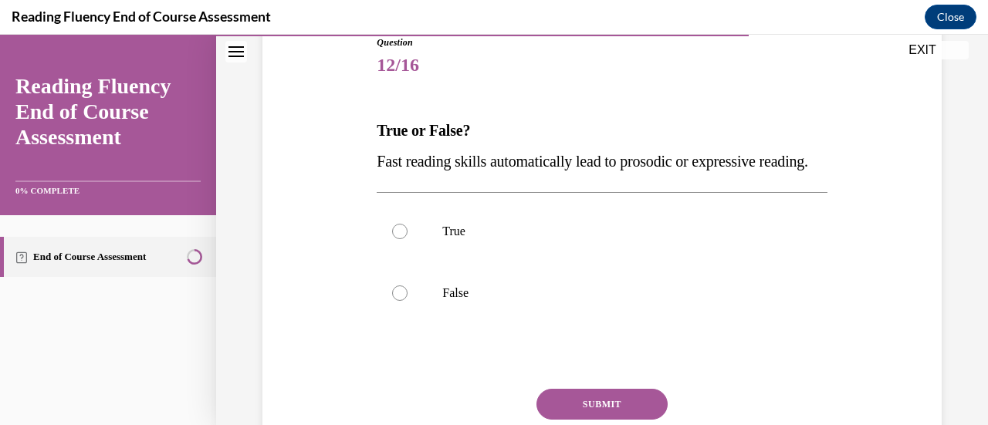
scroll to position [194, 0]
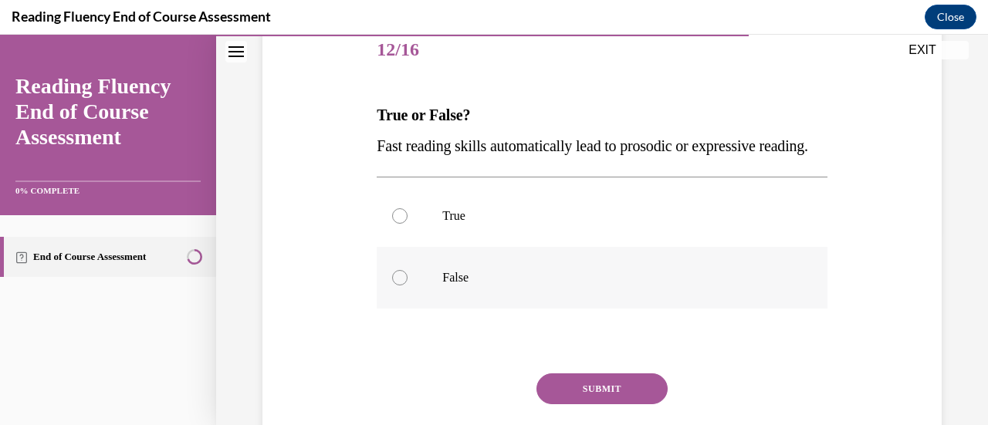
click at [472, 294] on label "False" at bounding box center [602, 278] width 450 height 62
click at [407, 286] on input "False" at bounding box center [399, 277] width 15 height 15
radio input "true"
click at [566, 404] on button "SUBMIT" at bounding box center [601, 388] width 131 height 31
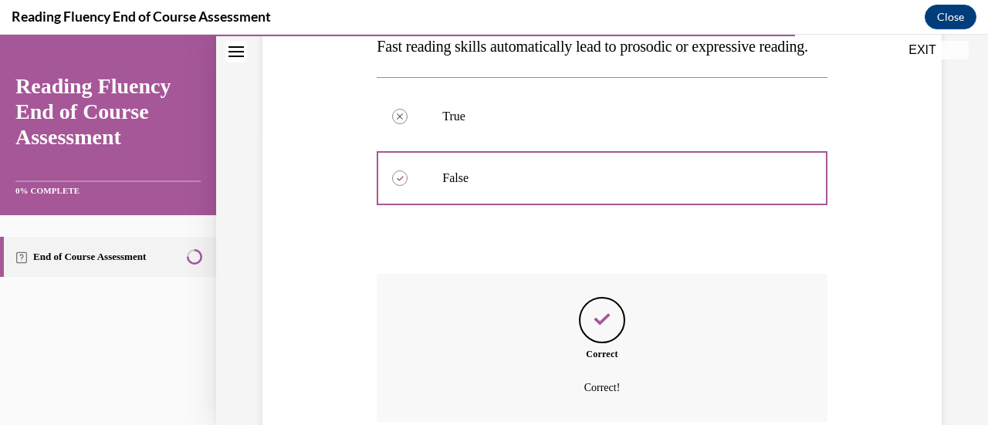
scroll to position [305, 0]
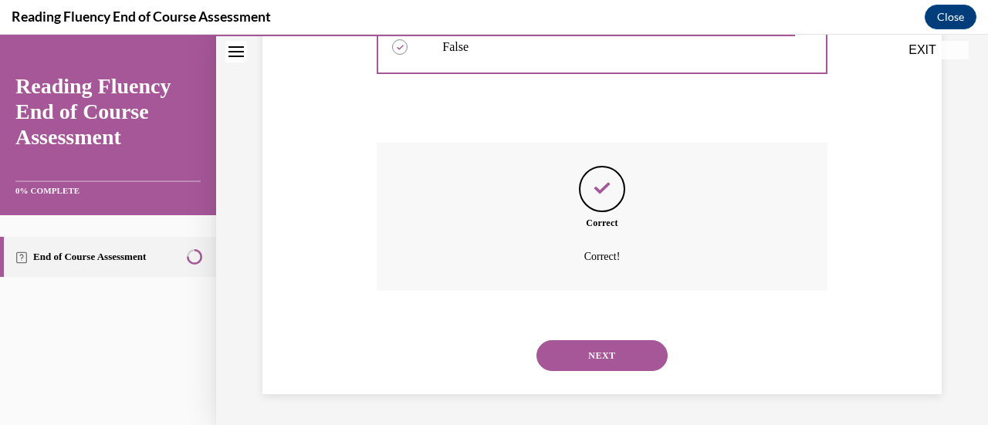
click at [600, 351] on button "NEXT" at bounding box center [601, 355] width 131 height 31
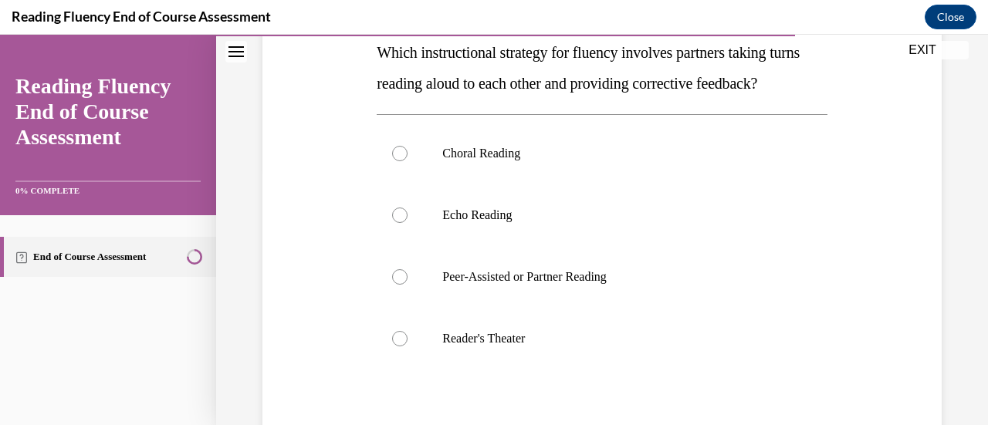
scroll to position [267, 0]
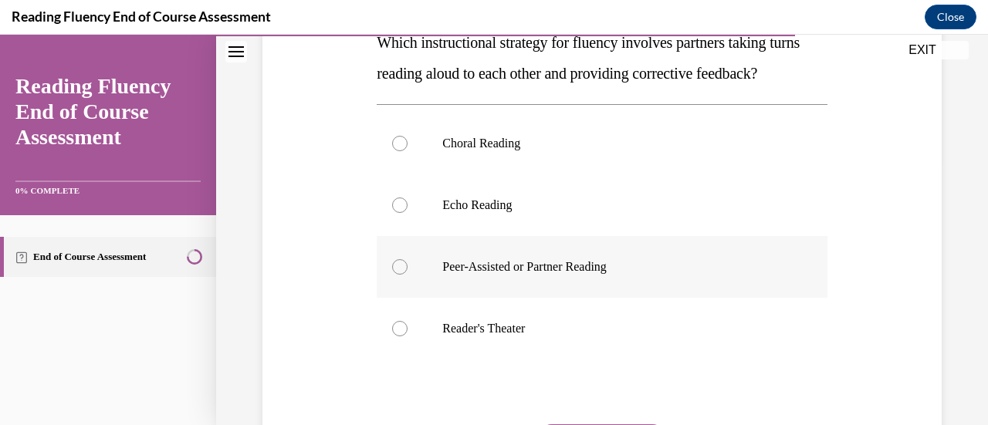
click at [528, 298] on label "Peer-Assisted or Partner Reading" at bounding box center [602, 267] width 450 height 62
click at [407, 275] on input "Peer-Assisted or Partner Reading" at bounding box center [399, 266] width 15 height 15
radio input "true"
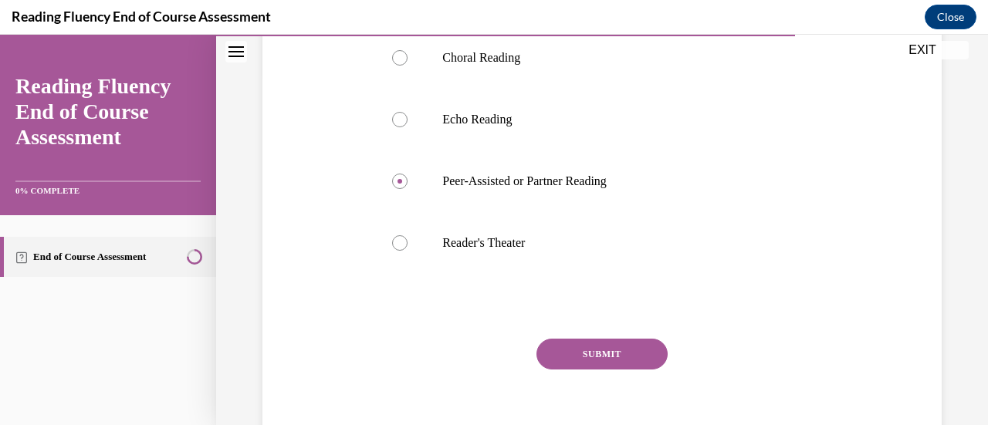
scroll to position [377, 0]
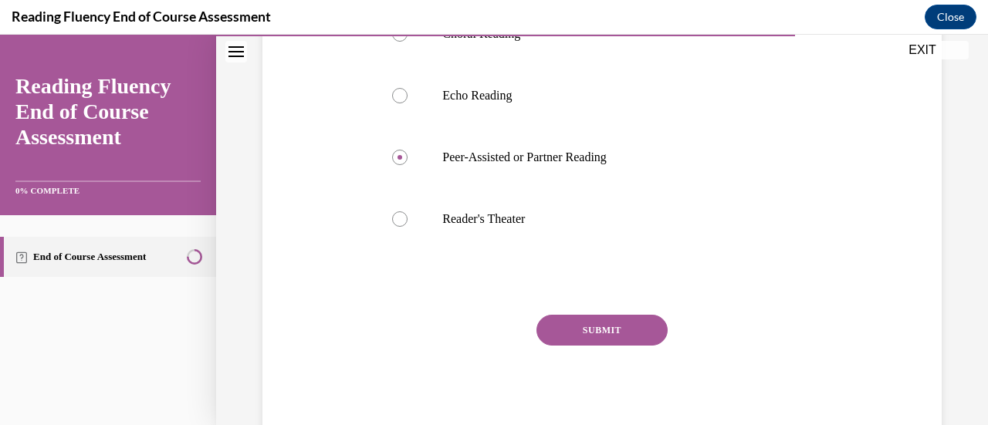
click at [593, 346] on button "SUBMIT" at bounding box center [601, 330] width 131 height 31
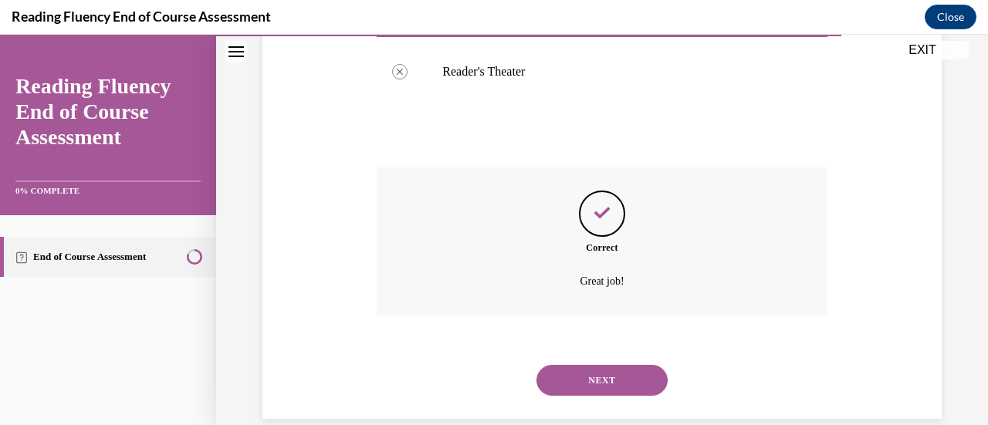
scroll to position [534, 0]
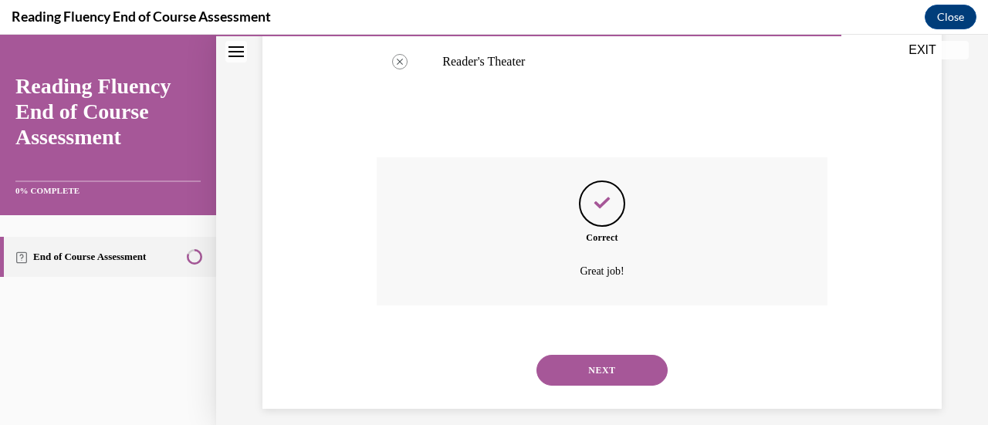
click at [588, 386] on button "NEXT" at bounding box center [601, 370] width 131 height 31
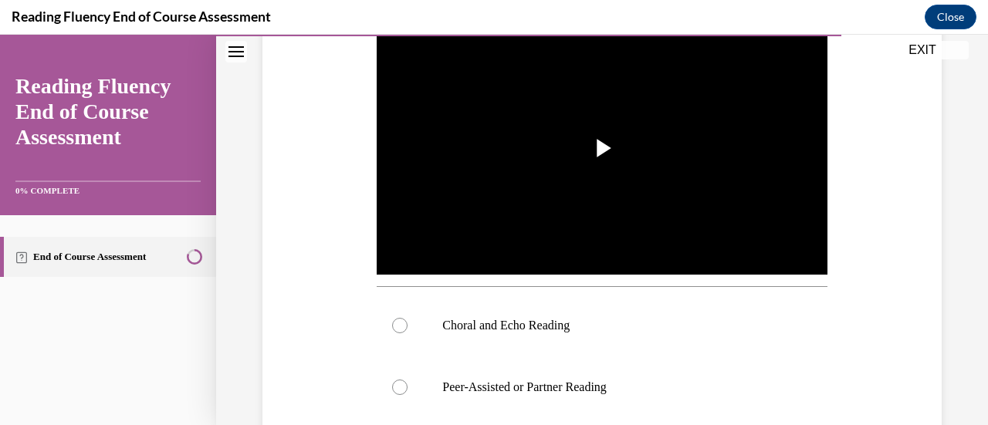
scroll to position [320, 0]
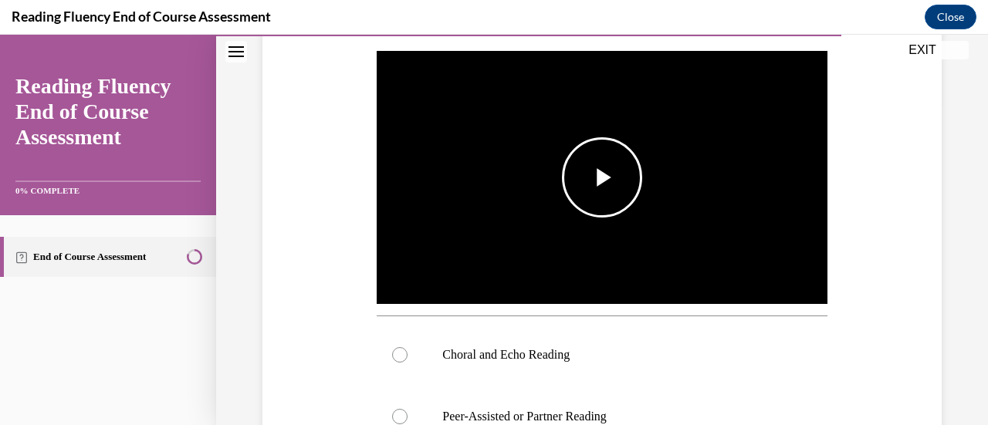
click at [602, 177] on span "Video player" at bounding box center [602, 177] width 0 height 0
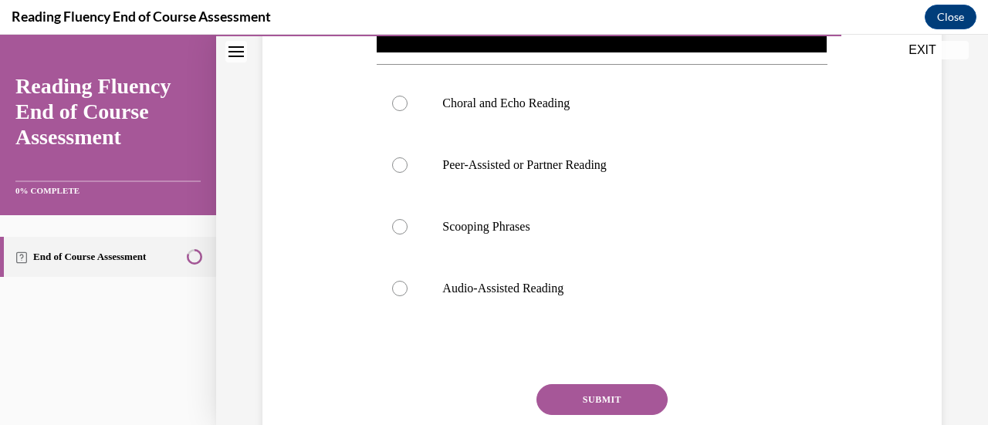
scroll to position [563, 0]
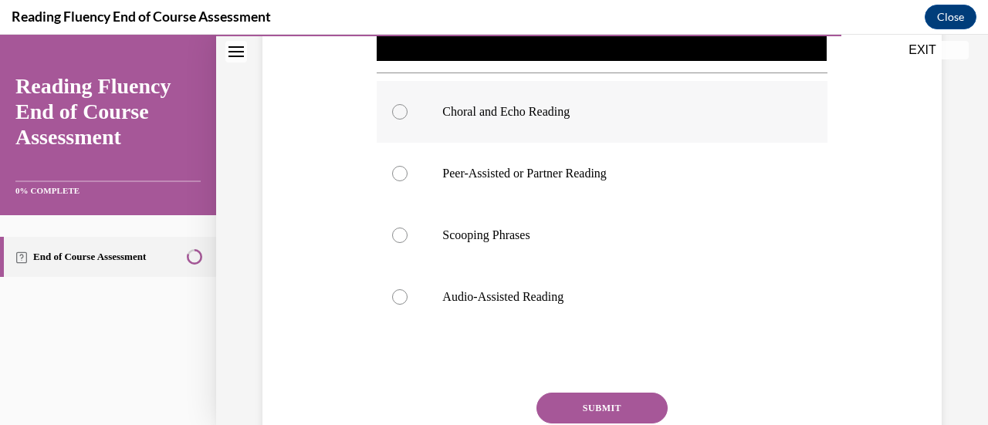
click at [393, 96] on label "Choral and Echo Reading" at bounding box center [602, 112] width 450 height 62
click at [393, 104] on input "Choral and Echo Reading" at bounding box center [399, 111] width 15 height 15
radio input "true"
click at [577, 404] on button "SUBMIT" at bounding box center [601, 408] width 131 height 31
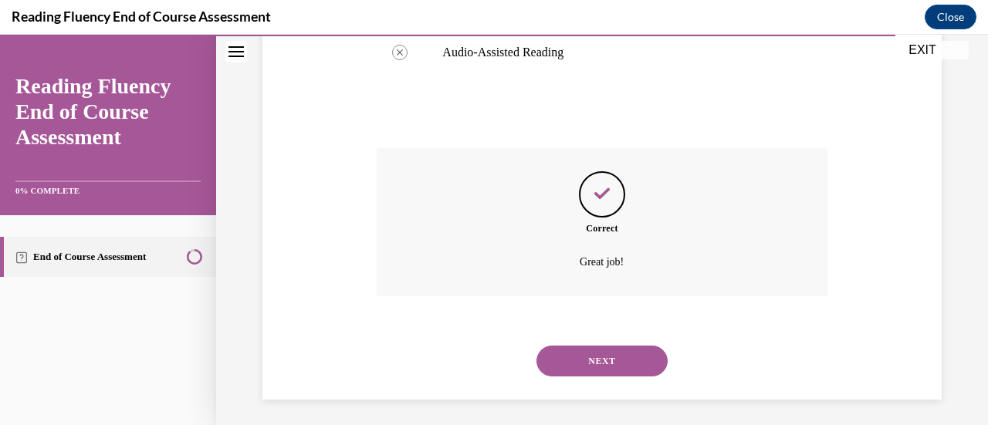
click at [565, 363] on button "NEXT" at bounding box center [601, 361] width 131 height 31
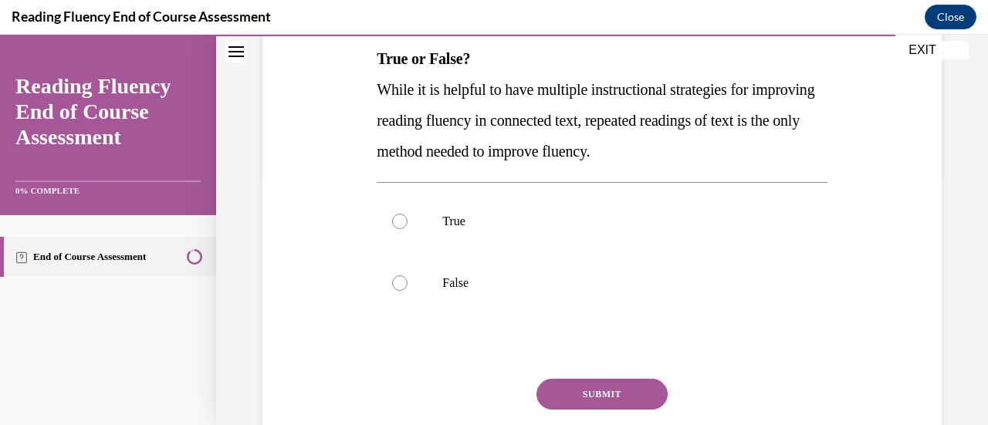
scroll to position [252, 0]
click at [784, 245] on label "True" at bounding box center [602, 221] width 450 height 62
click at [407, 228] on input "True" at bounding box center [399, 220] width 15 height 15
radio input "true"
click at [678, 282] on p "False" at bounding box center [615, 282] width 346 height 15
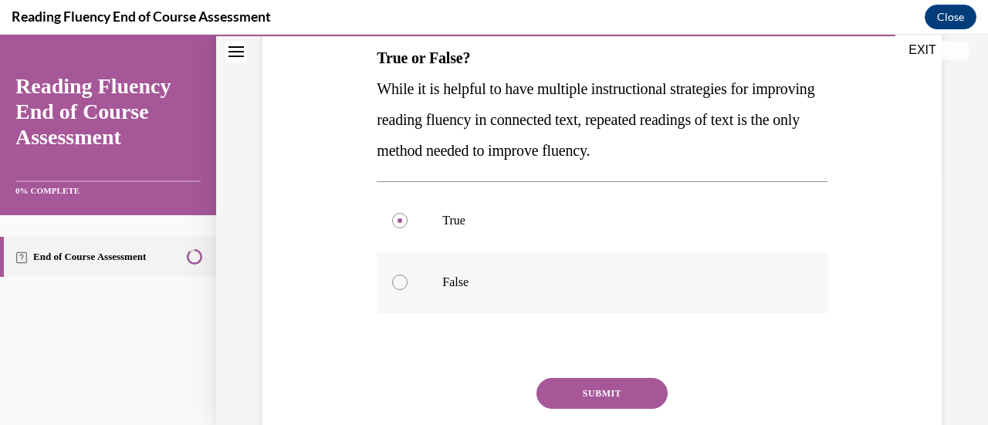
click at [407, 282] on input "False" at bounding box center [399, 282] width 15 height 15
radio input "true"
click at [593, 390] on button "SUBMIT" at bounding box center [601, 393] width 131 height 31
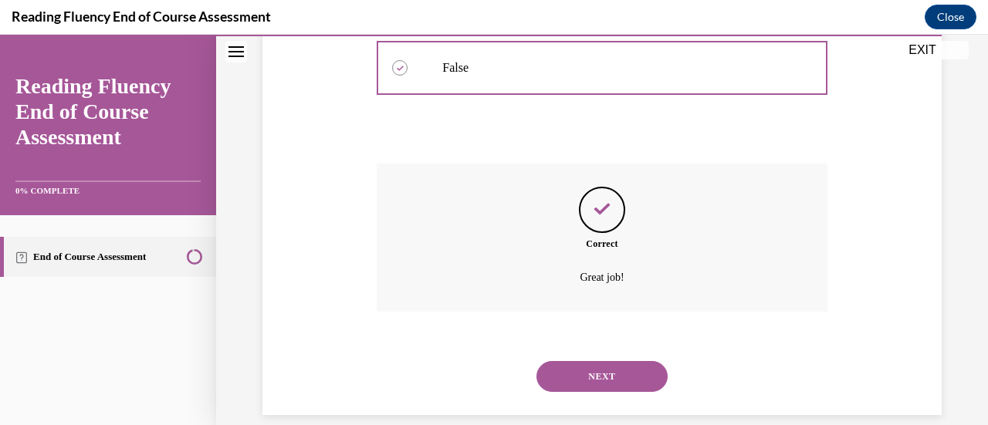
click at [564, 365] on button "NEXT" at bounding box center [601, 376] width 131 height 31
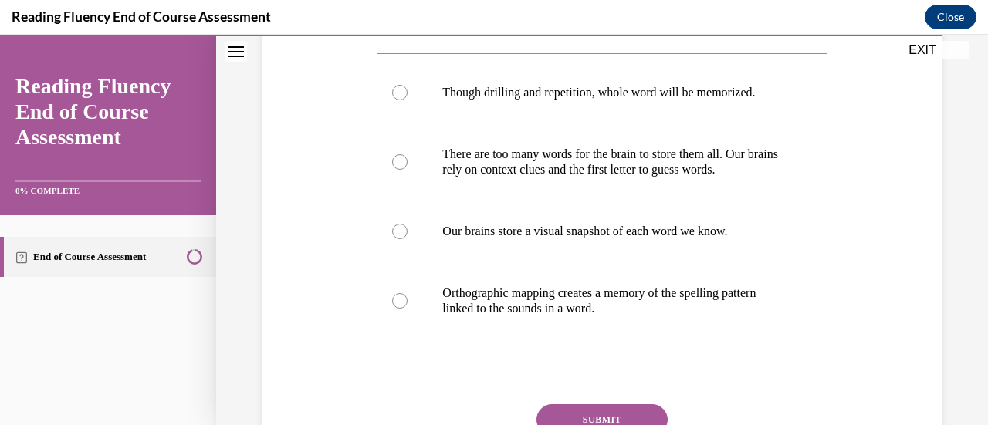
scroll to position [288, 0]
click at [594, 288] on p "Orthographic mapping creates a memory of the spelling pattern linked to the sou…" at bounding box center [615, 300] width 346 height 31
click at [407, 292] on input "Orthographic mapping creates a memory of the spelling pattern linked to the sou…" at bounding box center [399, 299] width 15 height 15
radio input "true"
click at [600, 408] on button "SUBMIT" at bounding box center [601, 419] width 131 height 31
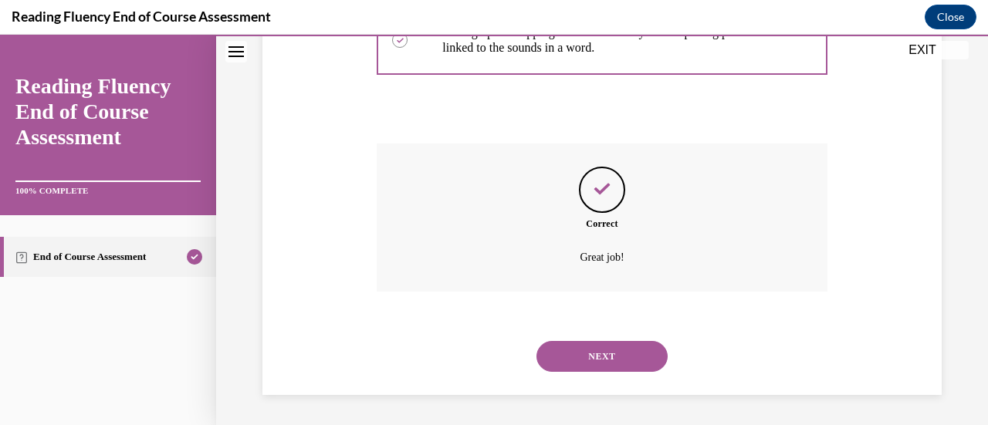
click at [591, 366] on button "NEXT" at bounding box center [601, 356] width 131 height 31
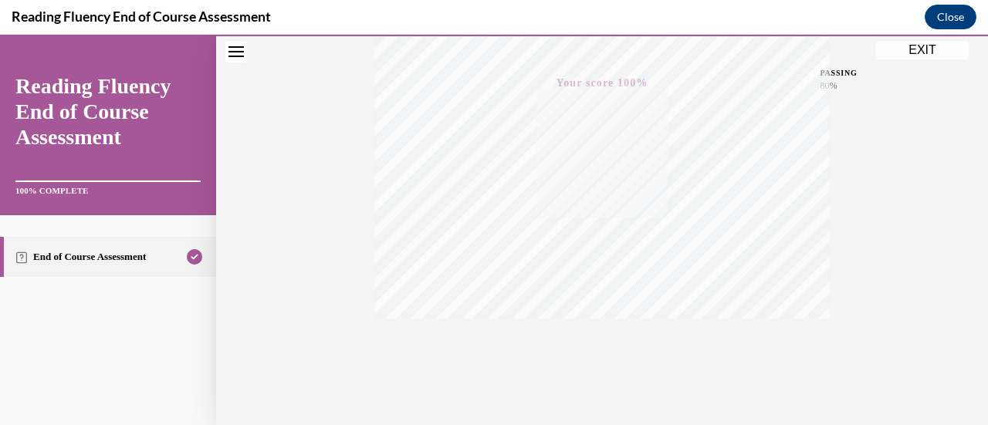
scroll to position [400, 0]
click at [929, 44] on button "EXIT" at bounding box center [922, 50] width 93 height 19
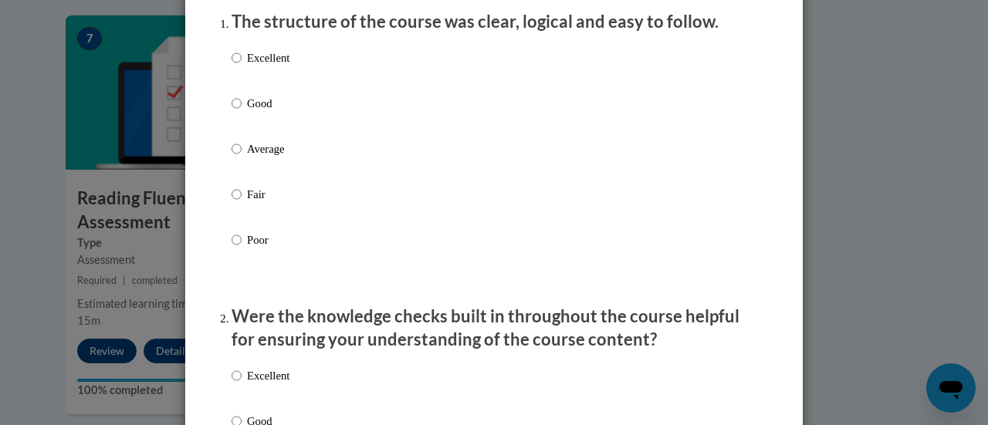
scroll to position [209, 0]
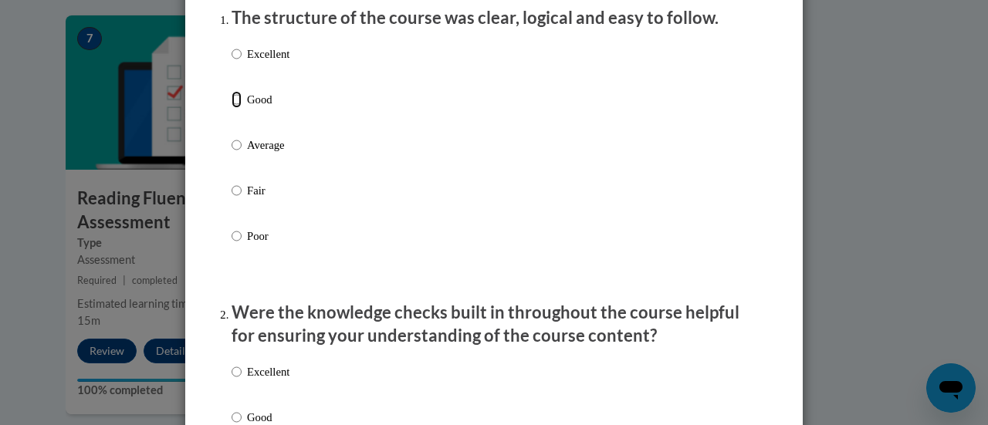
click at [232, 108] on input "Good" at bounding box center [237, 99] width 10 height 17
radio input "true"
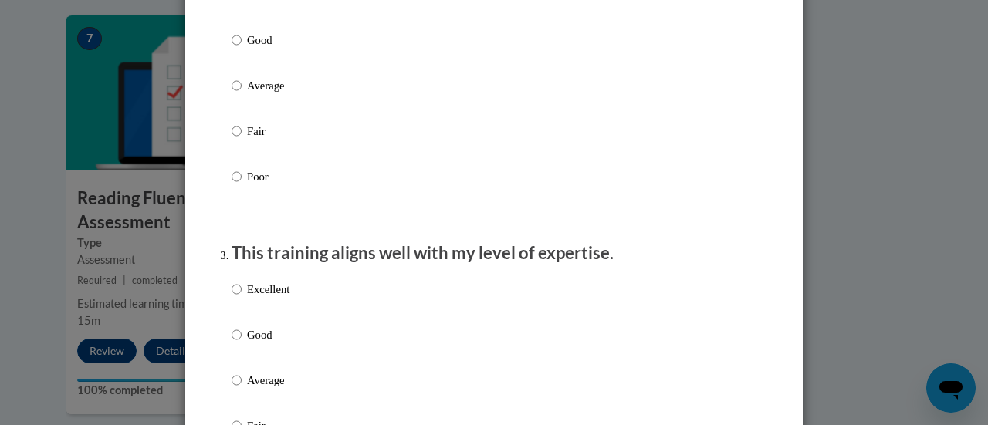
scroll to position [620, 0]
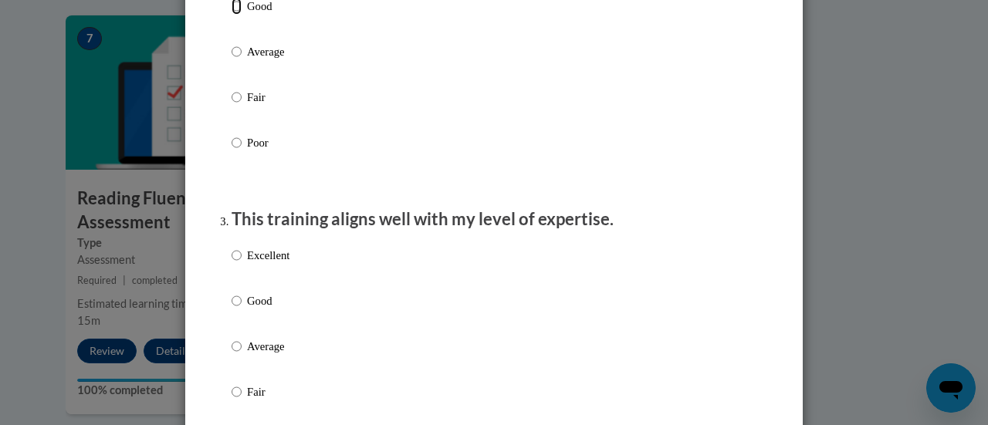
click at [232, 15] on input "Good" at bounding box center [237, 6] width 10 height 17
radio input "true"
click at [235, 309] on input "Good" at bounding box center [237, 300] width 10 height 17
radio input "true"
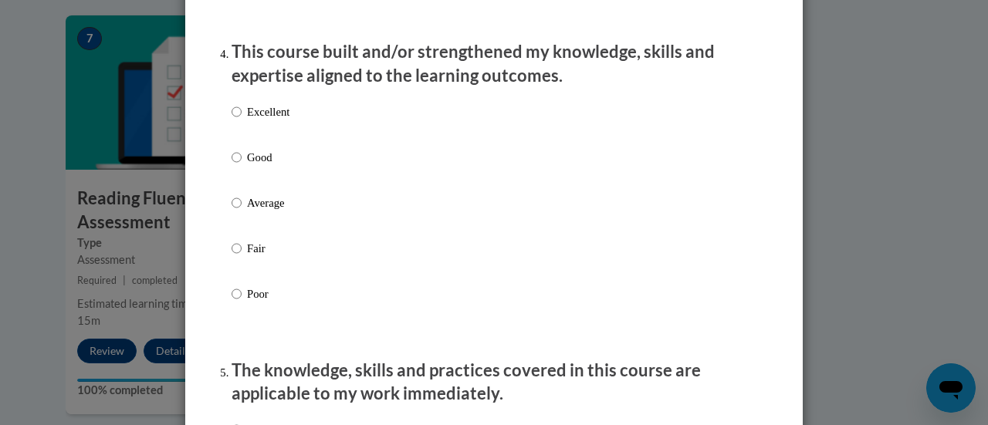
scroll to position [1095, 0]
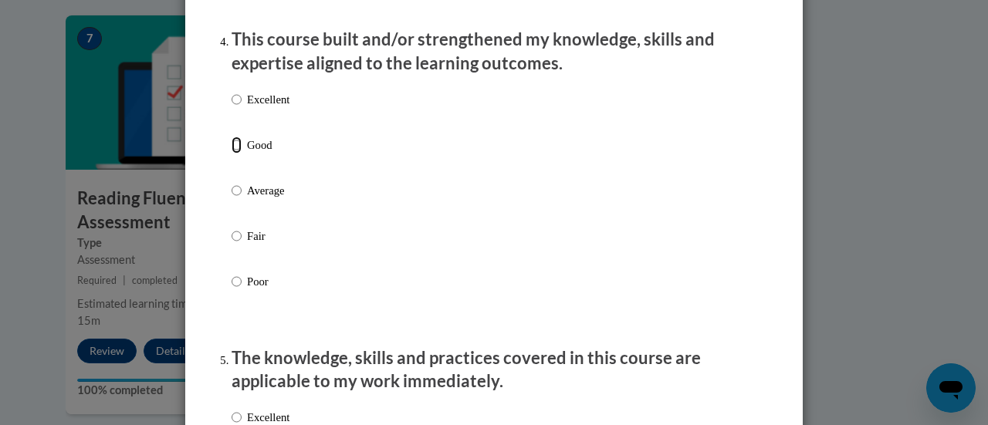
click at [232, 154] on input "Good" at bounding box center [237, 145] width 10 height 17
radio input "true"
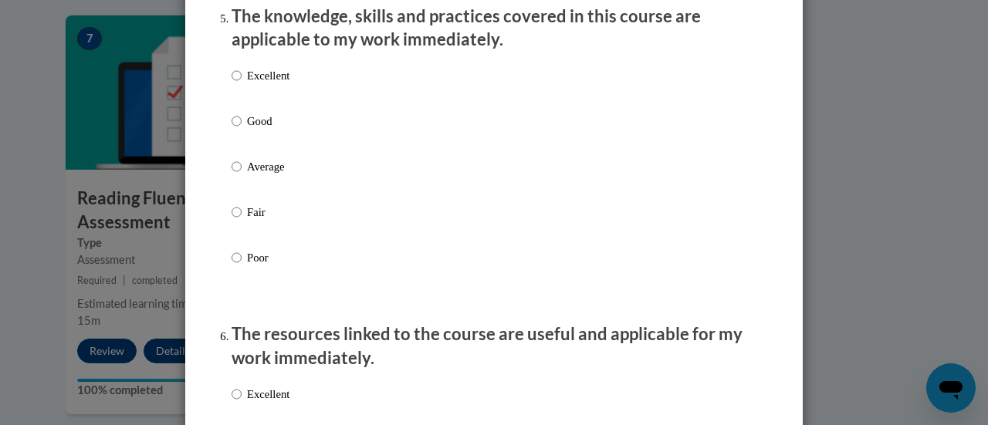
scroll to position [1479, 0]
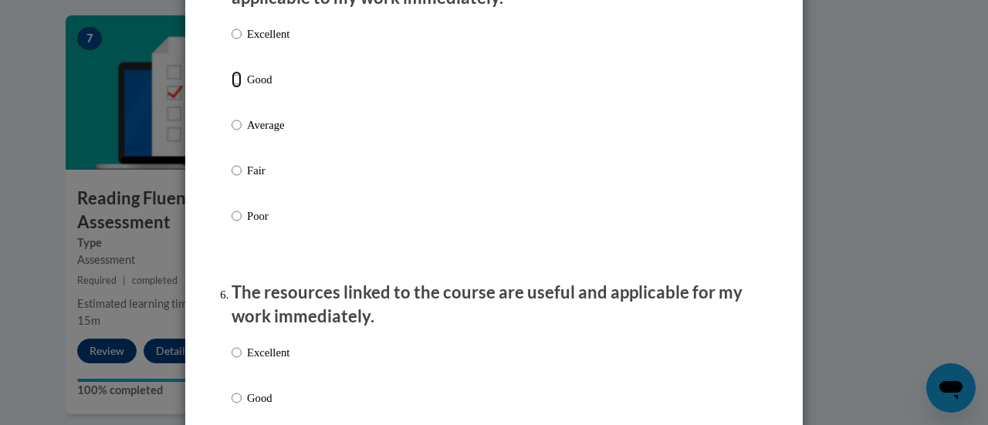
click at [232, 88] on input "Good" at bounding box center [237, 79] width 10 height 17
radio input "true"
click at [232, 407] on input "Good" at bounding box center [237, 398] width 10 height 17
radio input "true"
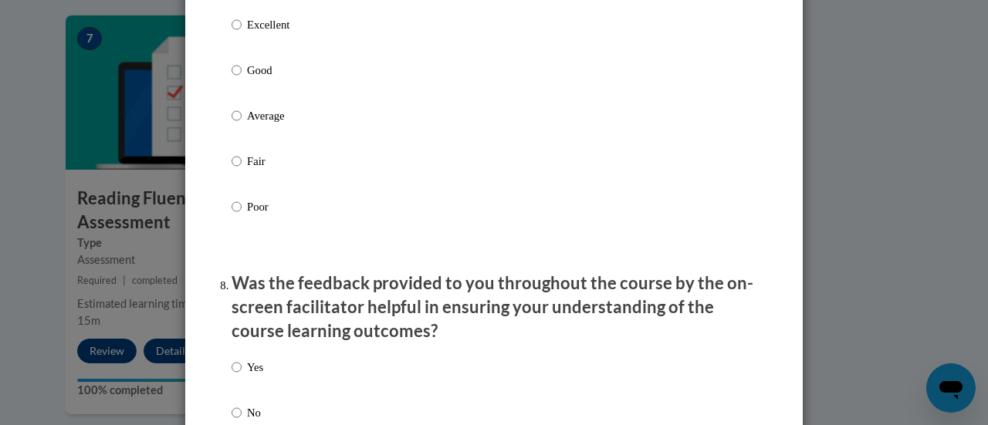
scroll to position [2165, 0]
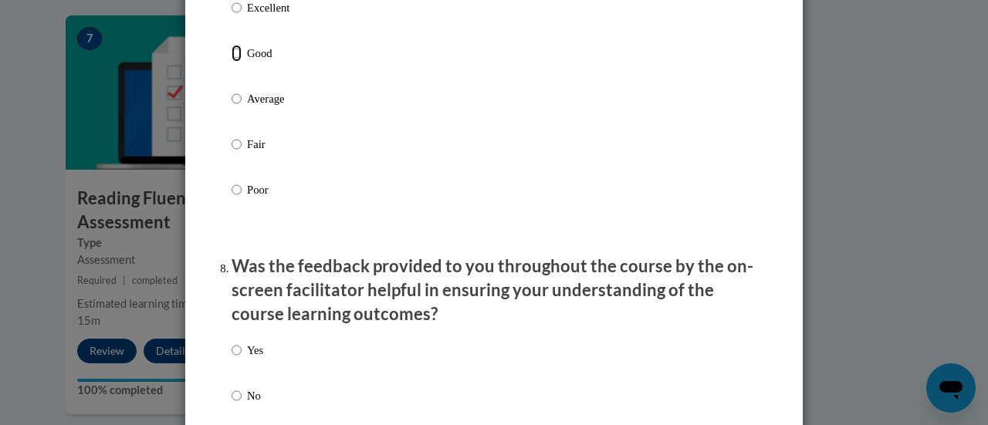
click at [232, 62] on input "Good" at bounding box center [237, 53] width 10 height 17
radio input "true"
click at [233, 359] on input "Yes" at bounding box center [237, 350] width 10 height 17
radio input "true"
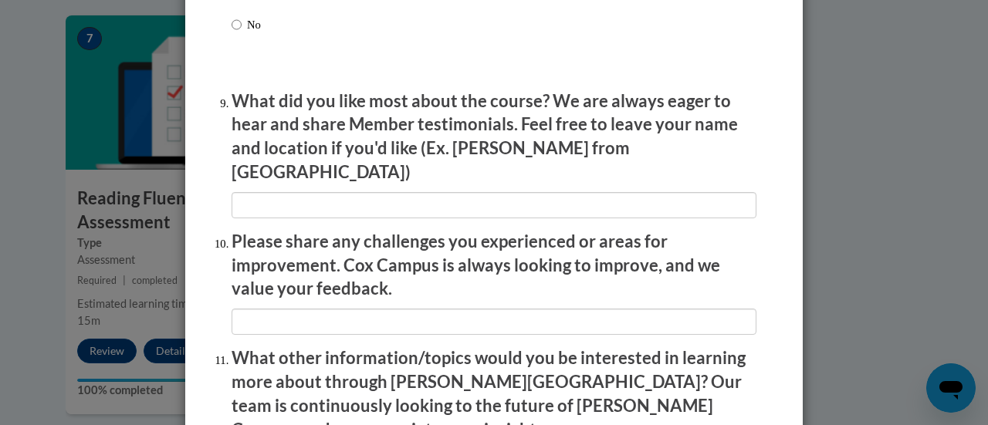
scroll to position [2783, 0]
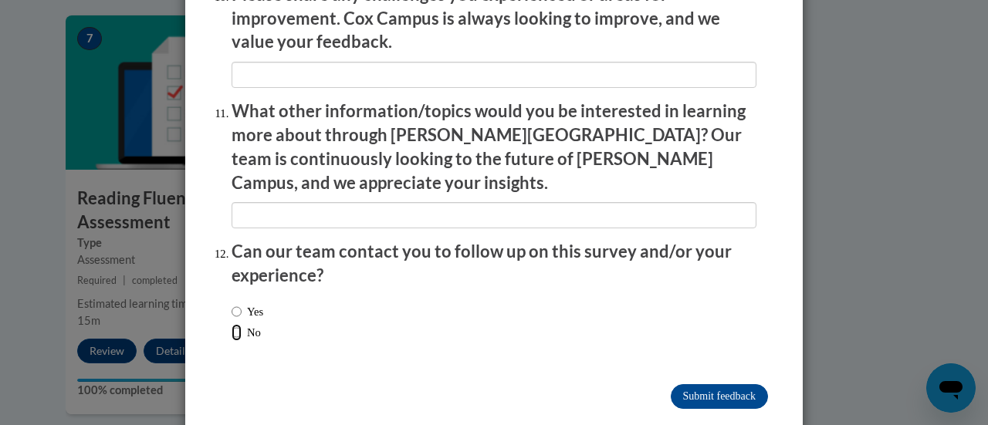
click at [232, 324] on input "No" at bounding box center [237, 332] width 10 height 17
radio input "true"
click at [692, 384] on input "Submit feedback" at bounding box center [719, 396] width 97 height 25
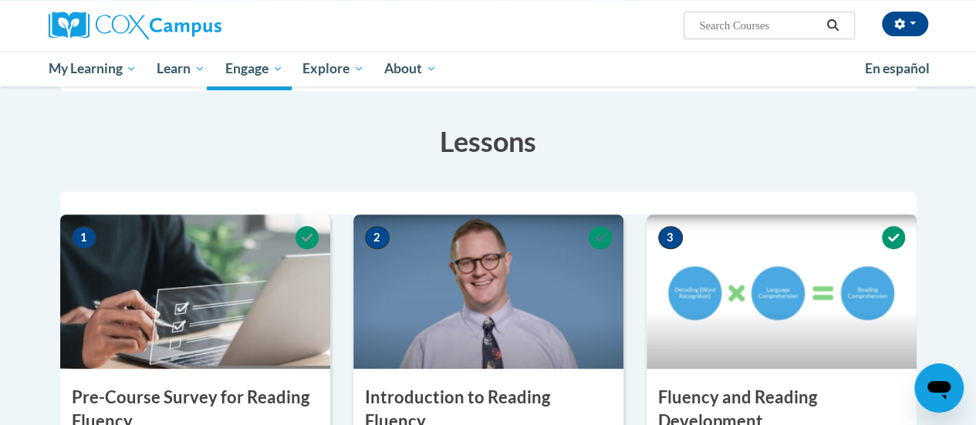
scroll to position [0, 0]
